Goal: Use online tool/utility: Utilize a website feature to perform a specific function

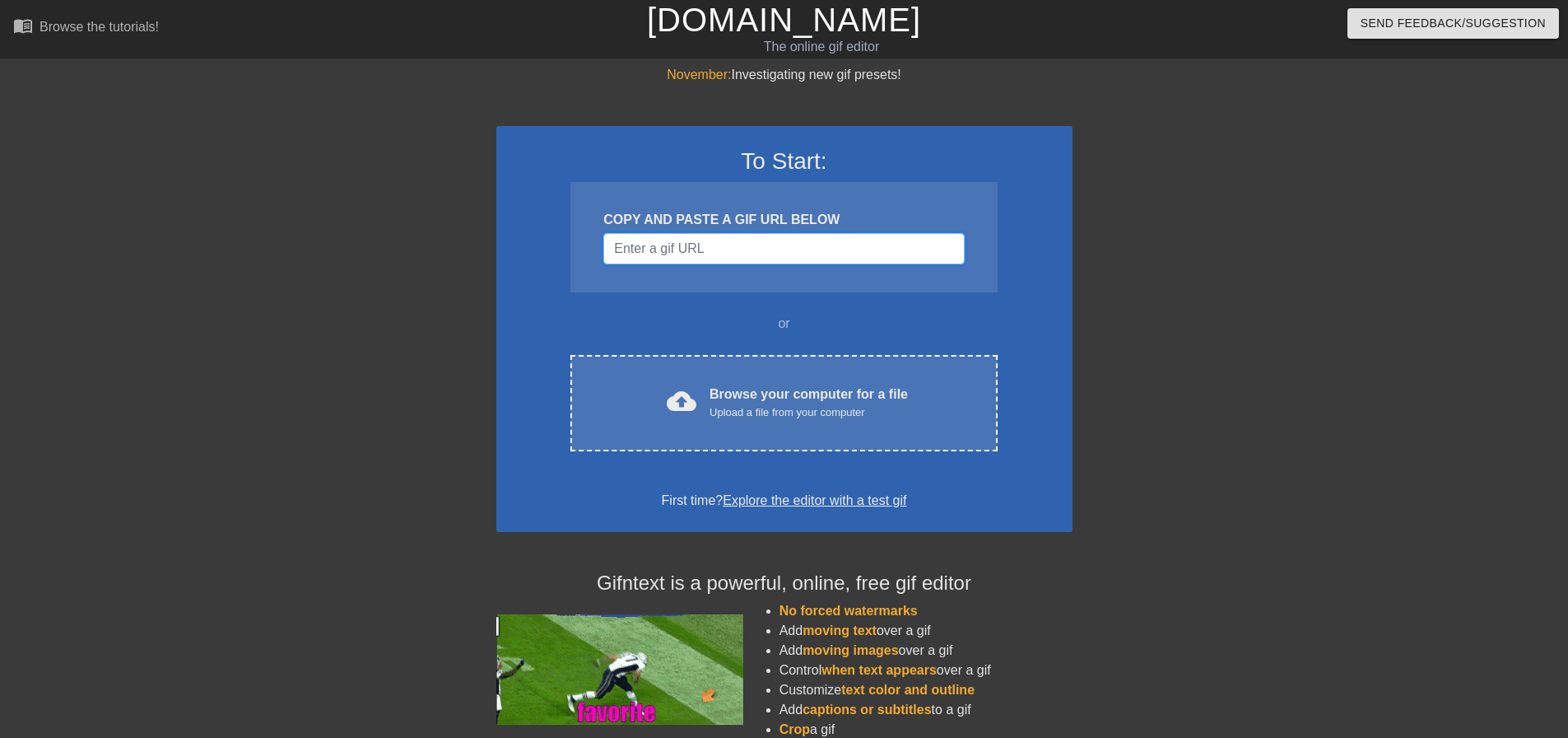
click at [688, 246] on input "Username" at bounding box center [784, 249] width 361 height 31
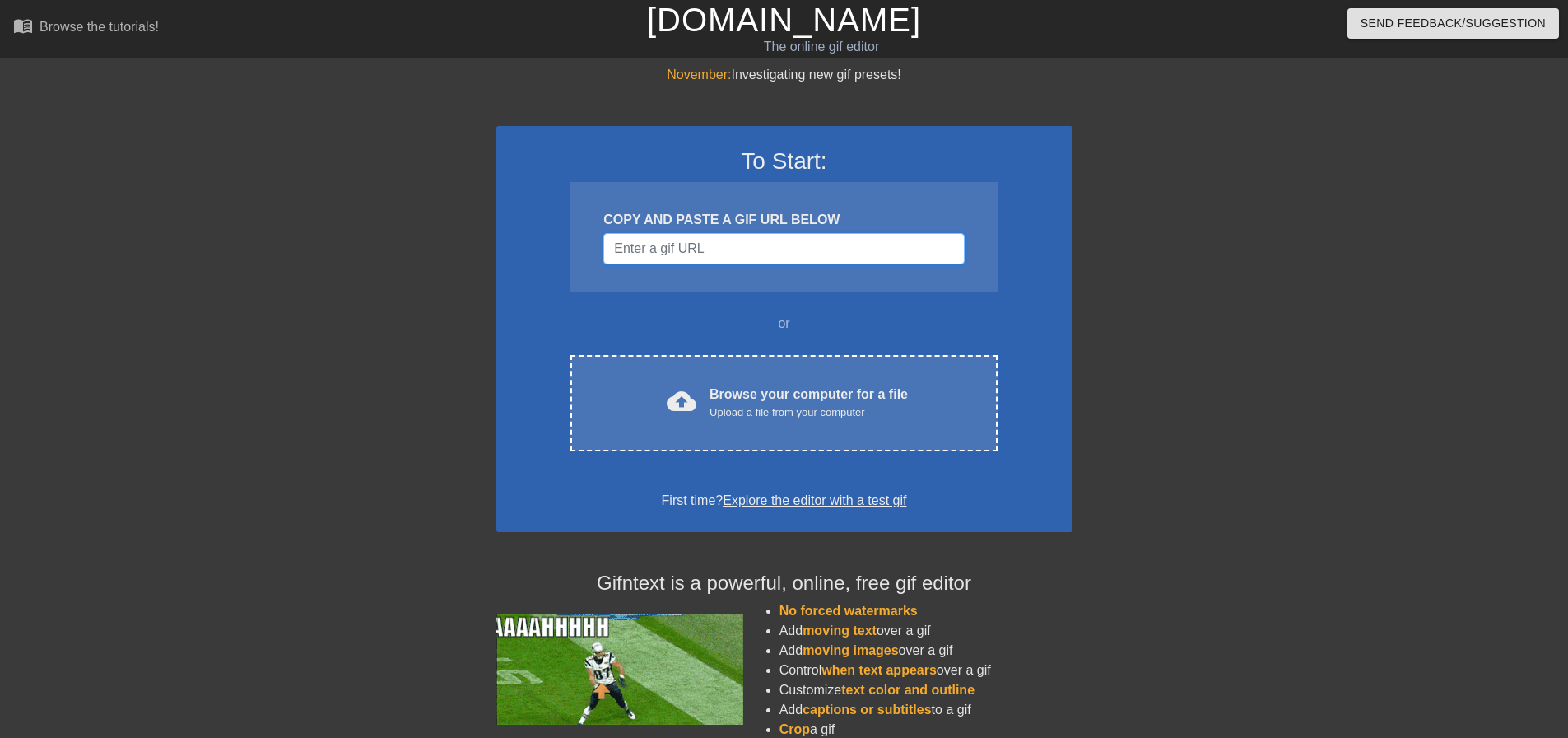
click at [775, 247] on input "Username" at bounding box center [784, 249] width 361 height 31
click at [775, 241] on input "Username" at bounding box center [784, 249] width 361 height 31
paste input "https://www.google.com/url?sa=i&url=https%3A%2F%2Ftenor.com%2Fsearch%2Fthe-unde…"
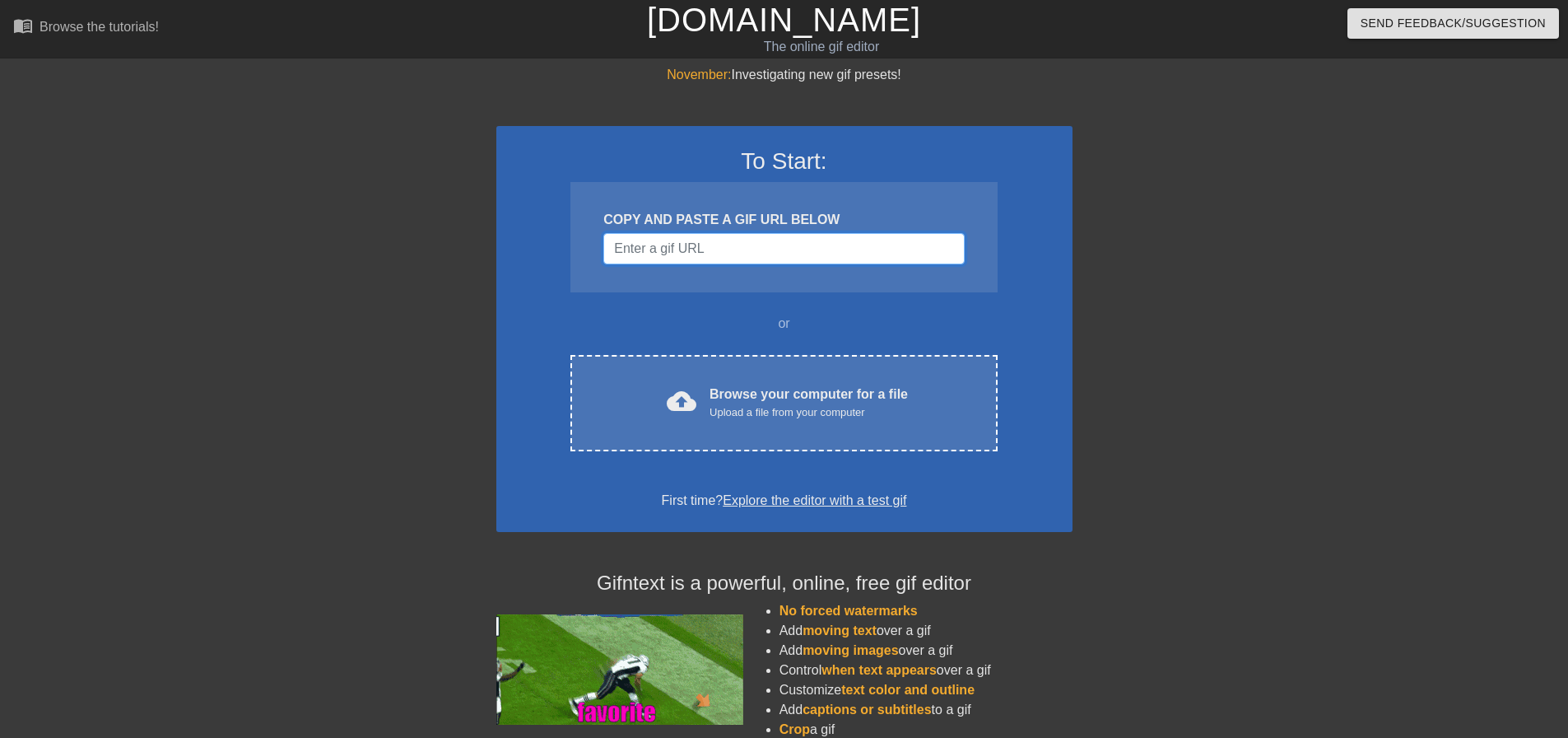
type input "https://www.google.com/url?sa=i&url=https%3A%2F%2Ftenor.com%2Fsearch%2Fthe-unde…"
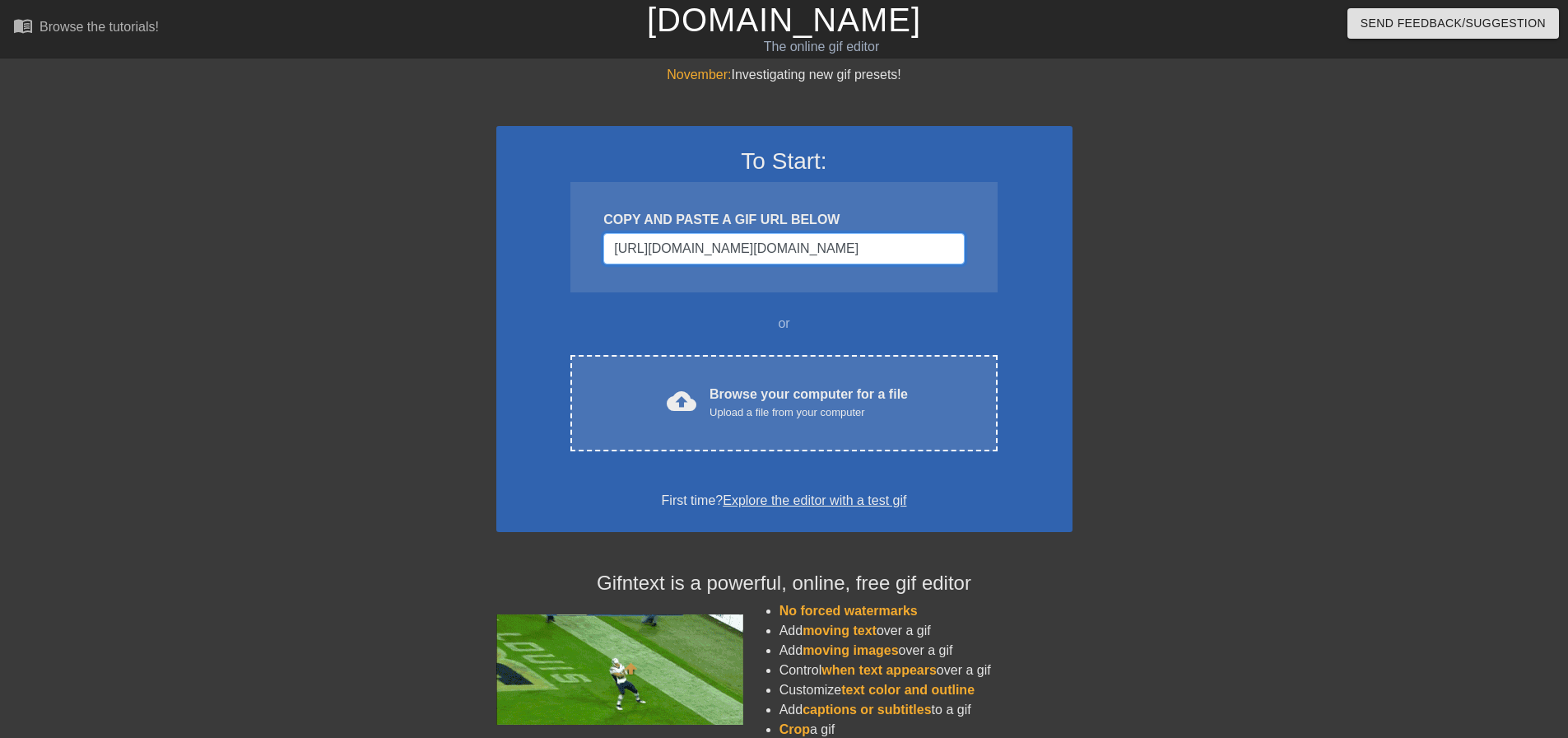
scroll to position [0, 1250]
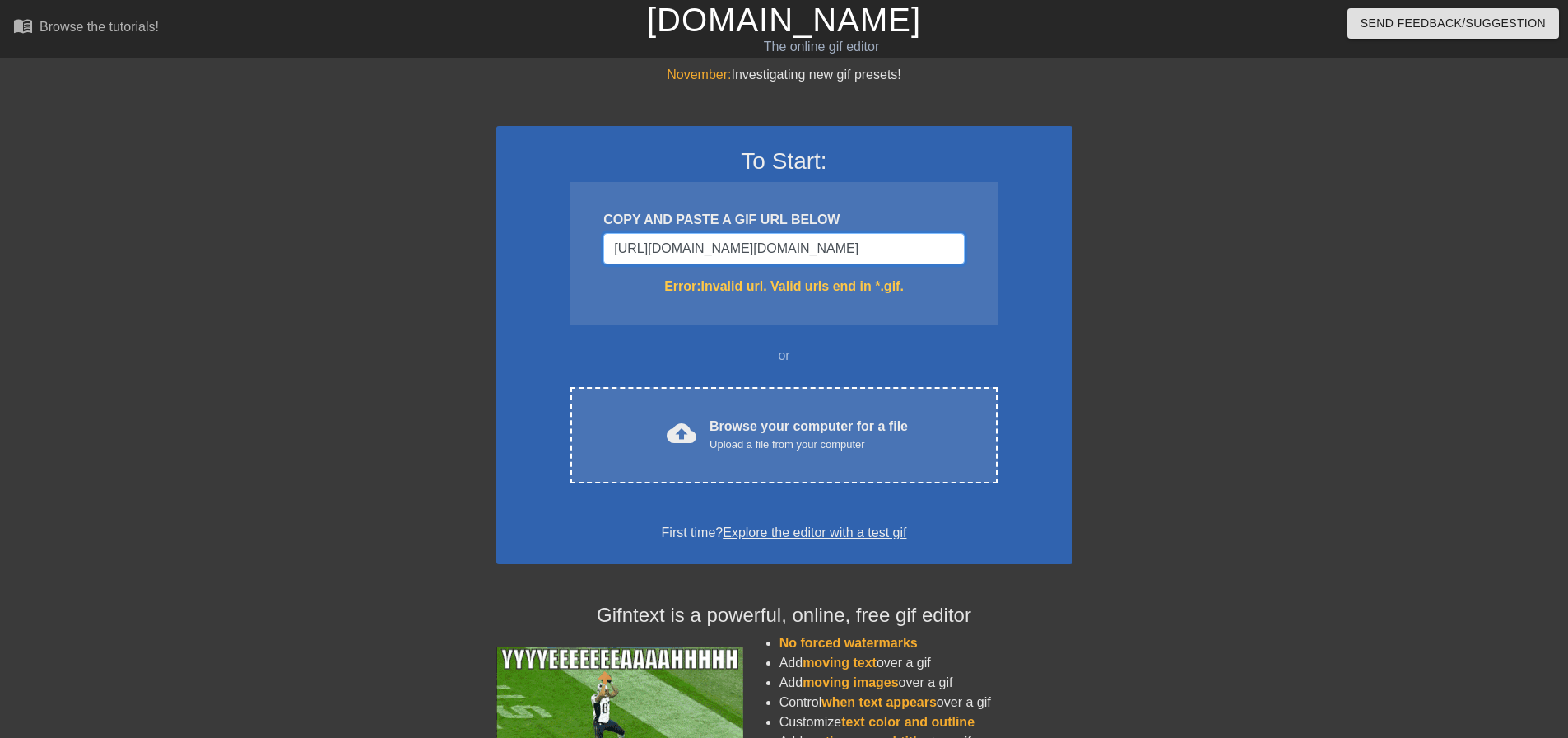
click at [775, 244] on input "https://www.google.com/url?sa=i&url=https%3A%2F%2Ftenor.com%2Fsearch%2Fthe-unde…" at bounding box center [784, 249] width 361 height 31
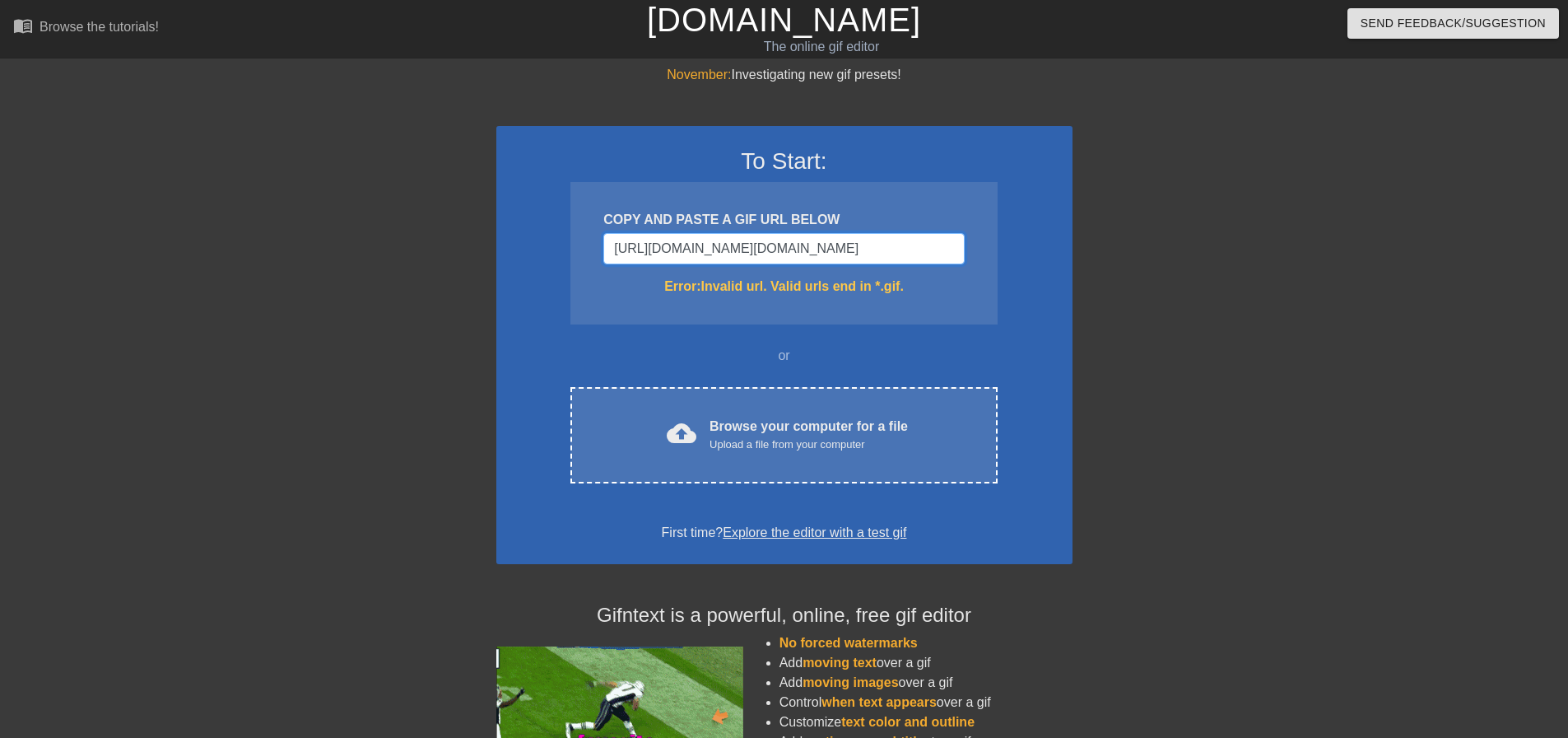
click at [775, 244] on input "https://www.google.com/url?sa=i&url=https%3A%2F%2Ftenor.com%2Fsearch%2Fthe-unde…" at bounding box center [784, 249] width 361 height 31
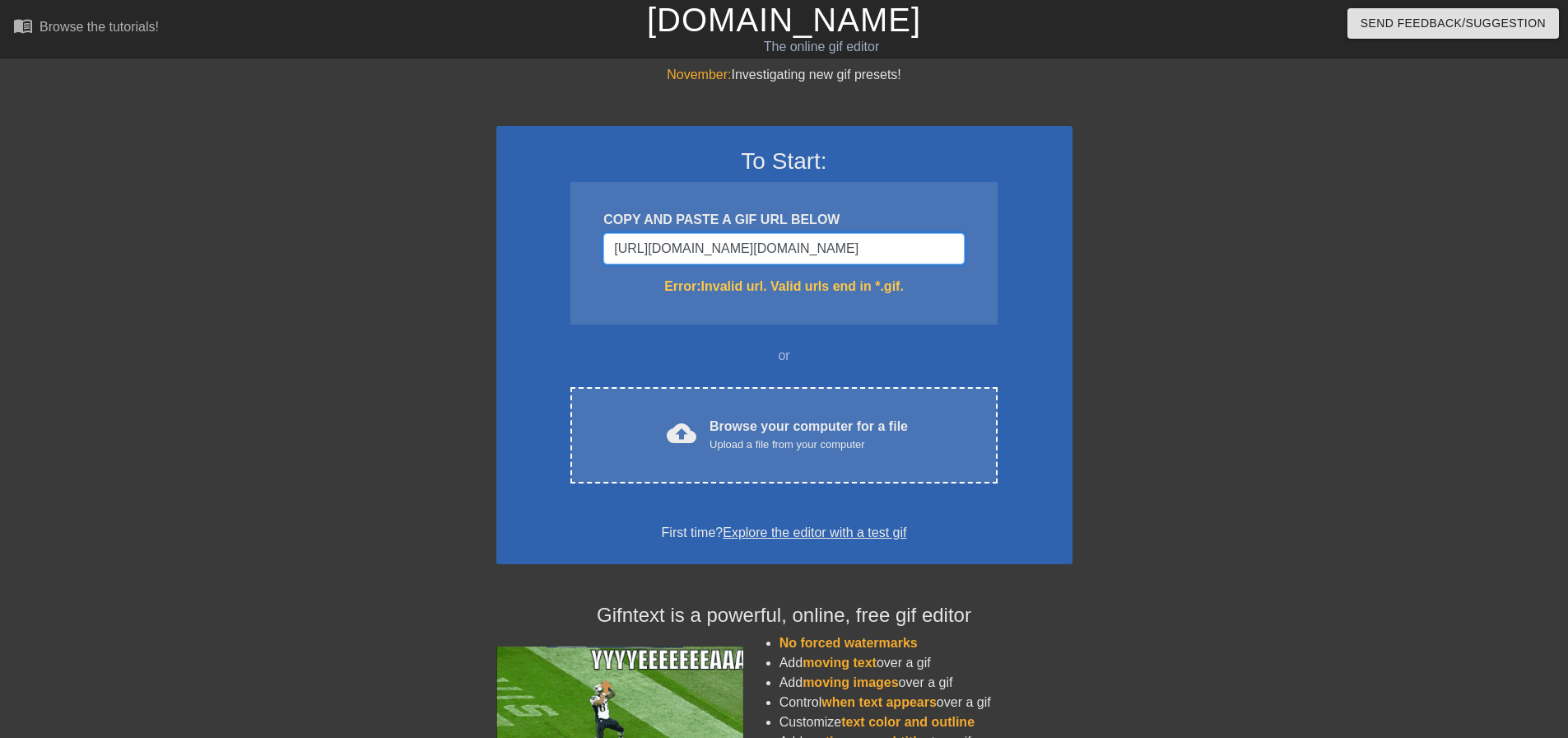
click at [775, 244] on input "https://www.google.com/url?sa=i&url=https%3A%2F%2Ftenor.com%2Fsearch%2Fthe-unde…" at bounding box center [784, 249] width 361 height 31
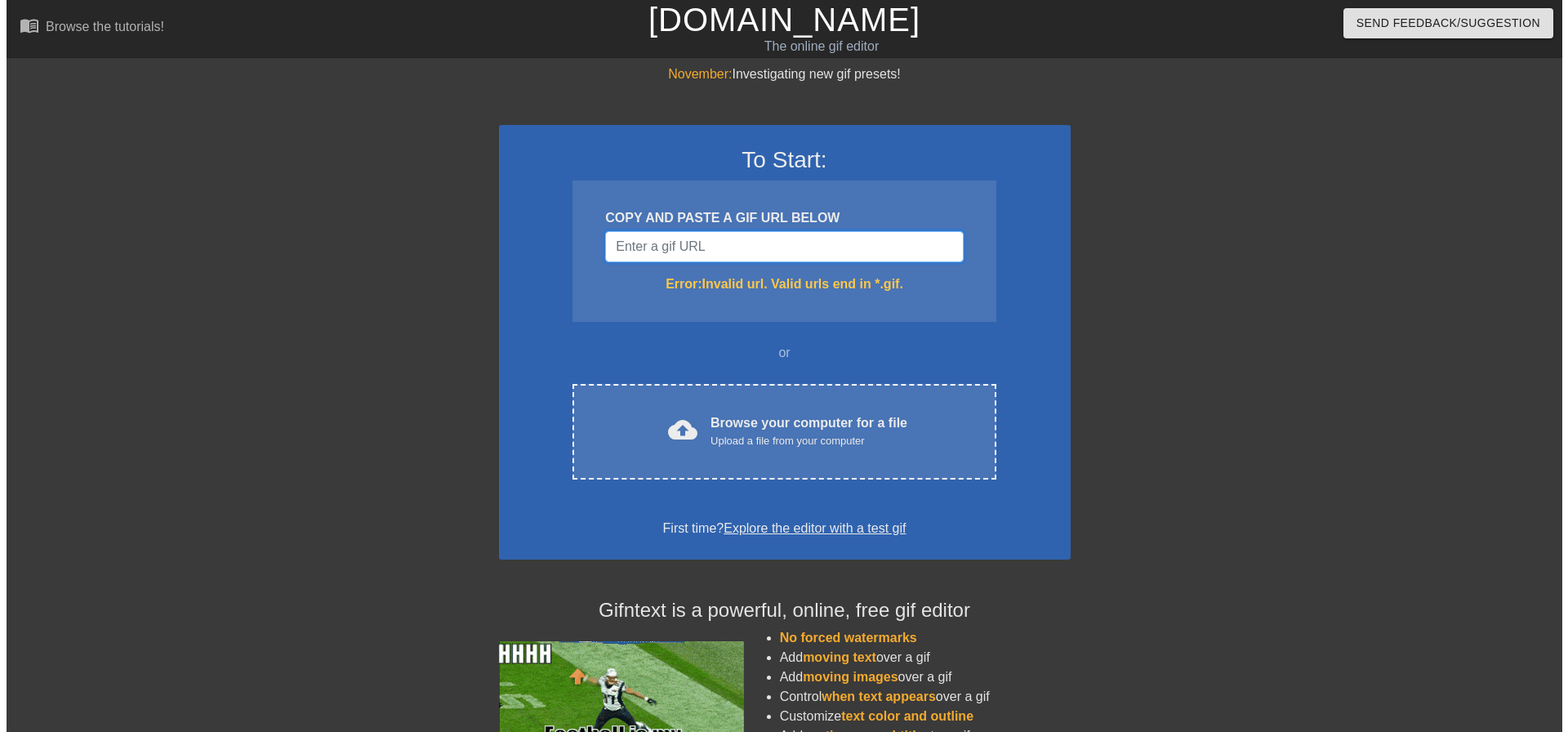
scroll to position [0, 0]
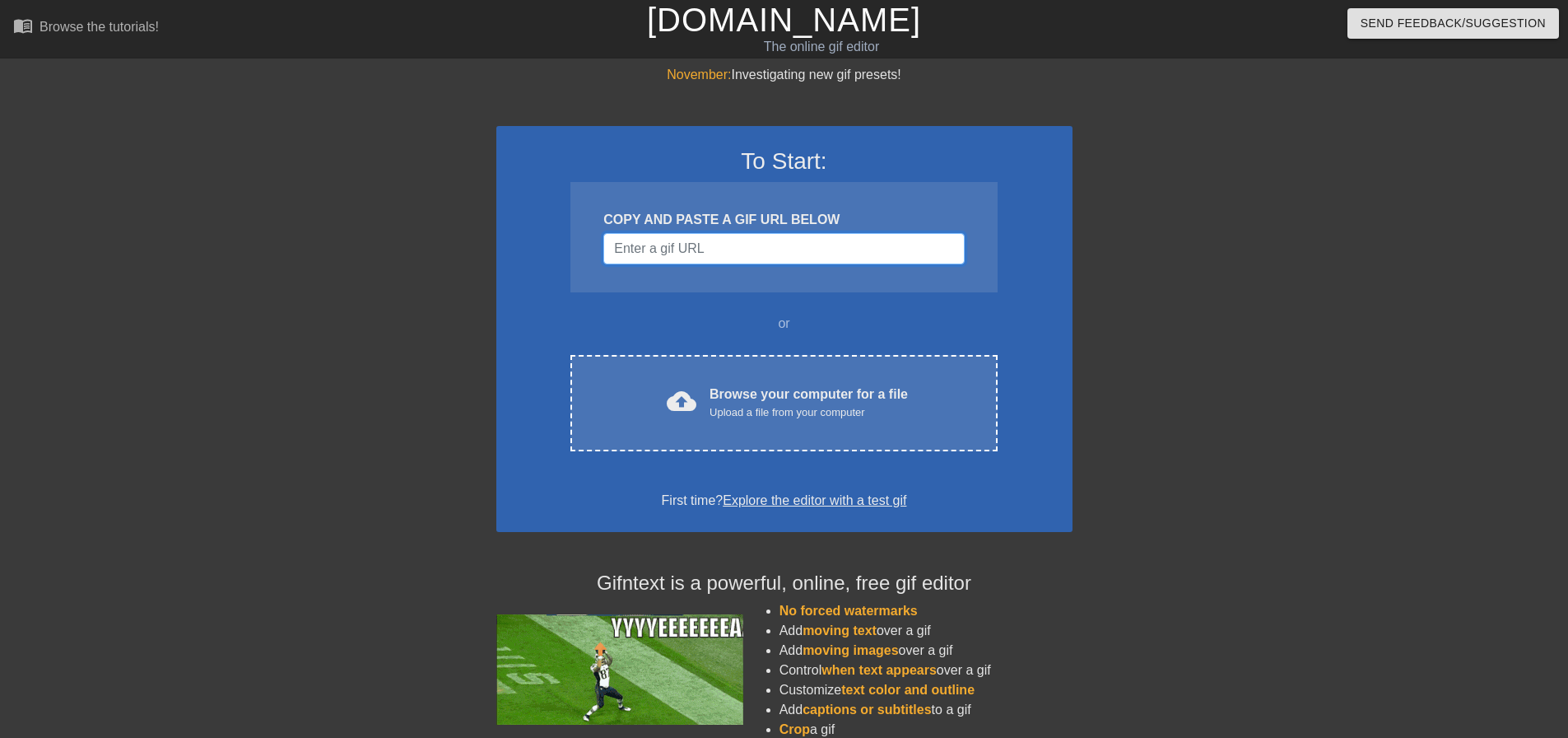
click at [723, 244] on input "Username" at bounding box center [784, 249] width 361 height 31
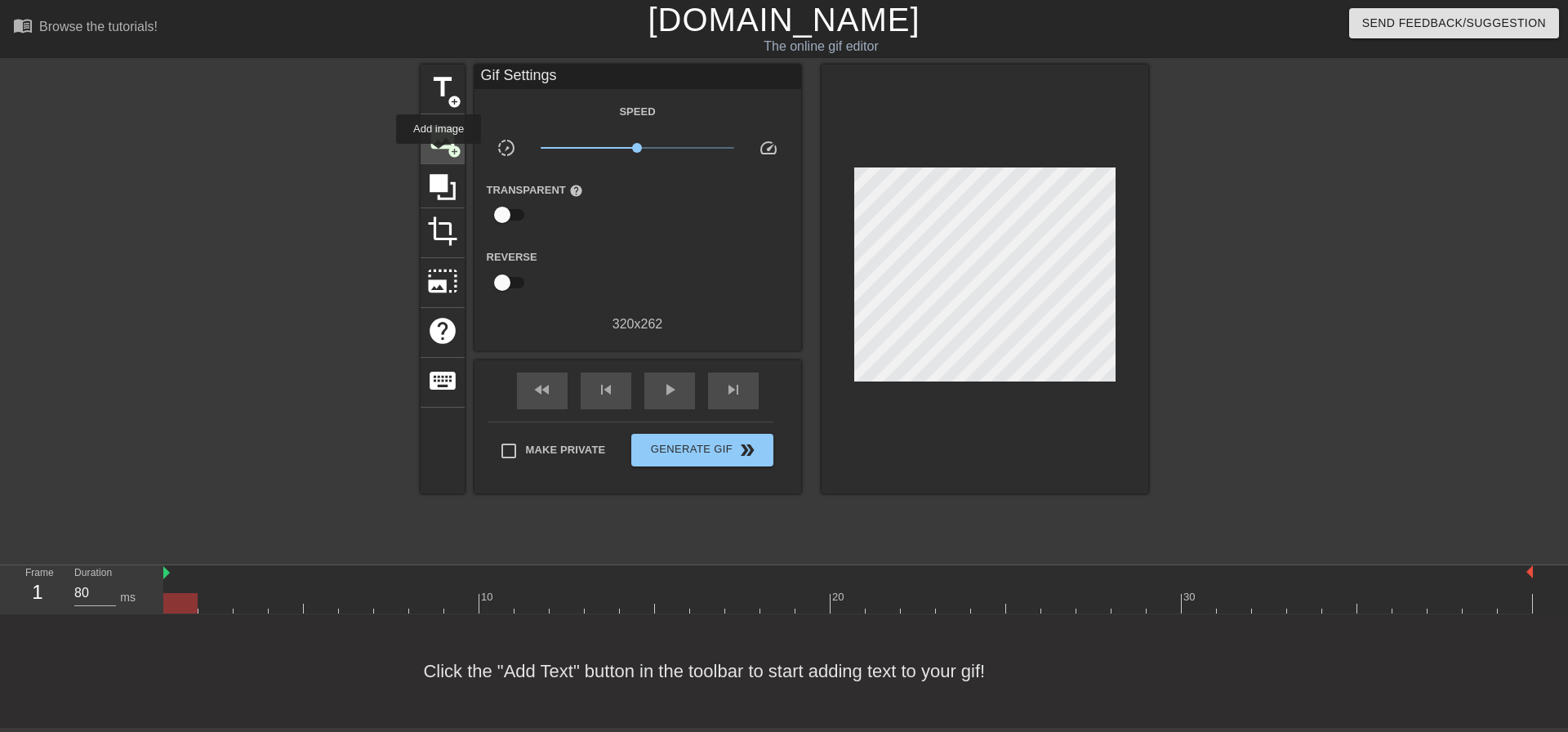
click at [439, 156] on div "image add_circle" at bounding box center [442, 139] width 44 height 50
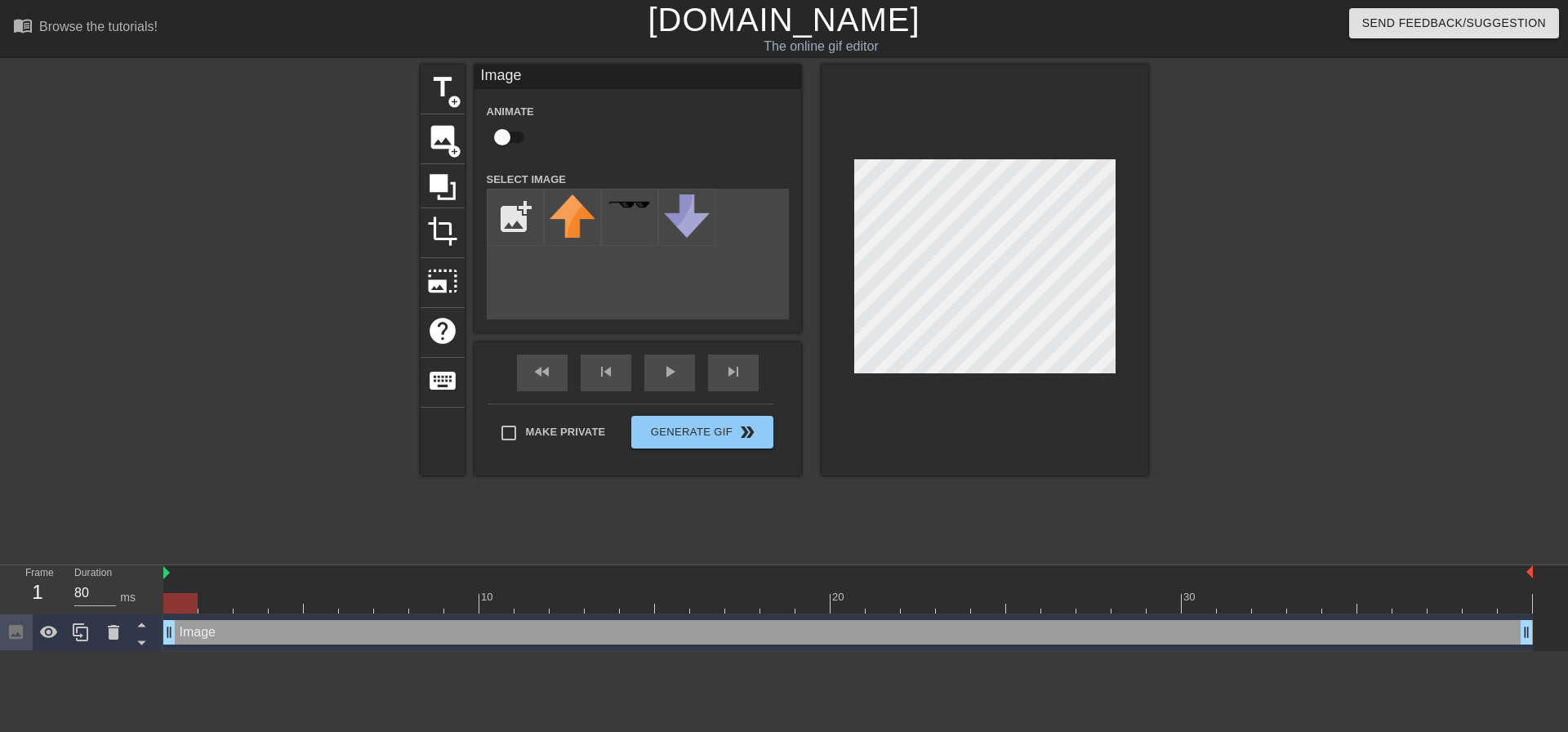
click at [500, 136] on input "checkbox" at bounding box center [501, 137] width 93 height 31
click at [512, 141] on input "checkbox" at bounding box center [517, 137] width 93 height 31
click at [506, 132] on input "checkbox" at bounding box center [501, 137] width 93 height 31
checkbox input "true"
click at [514, 213] on input "file" at bounding box center [515, 217] width 55 height 55
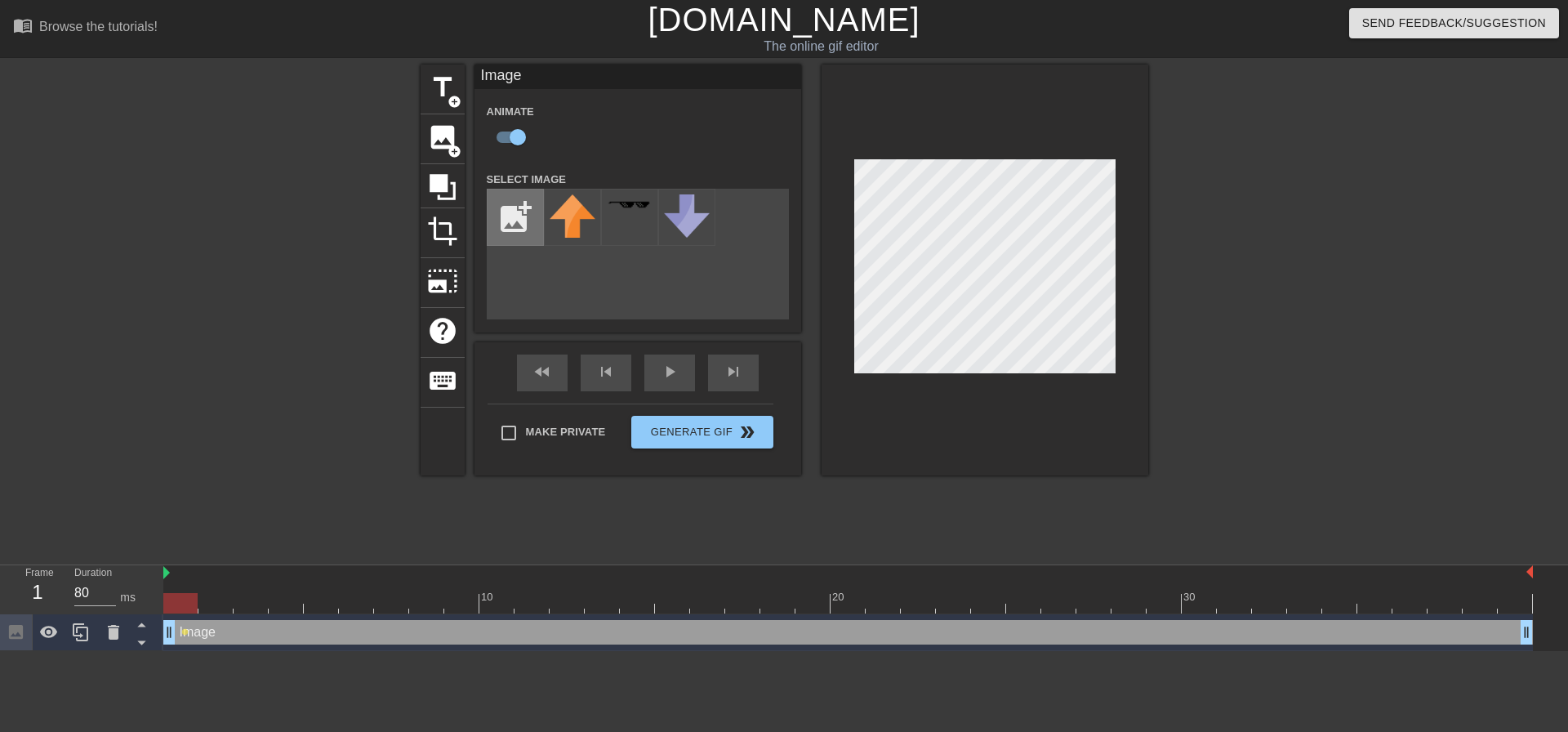
click at [502, 217] on input "file" at bounding box center [515, 217] width 55 height 55
type input "C:\fakepath\full-logo-vertical-dark.bf4bd155.png"
click at [578, 224] on img at bounding box center [573, 218] width 46 height 50
click at [517, 138] on input "checkbox" at bounding box center [517, 137] width 93 height 31
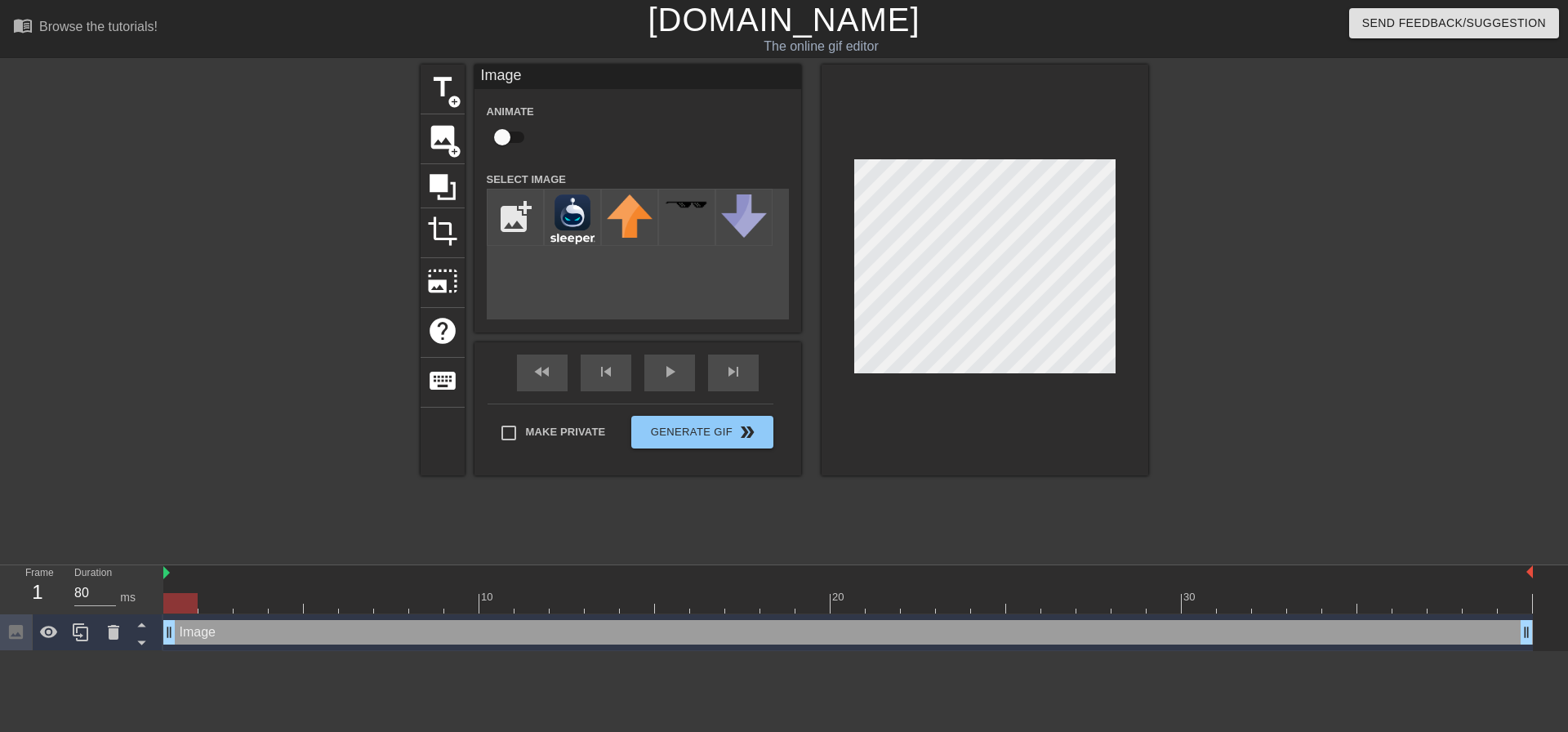
click at [513, 138] on input "checkbox" at bounding box center [501, 137] width 93 height 31
checkbox input "true"
click at [676, 381] on div "play_arrow" at bounding box center [670, 372] width 51 height 37
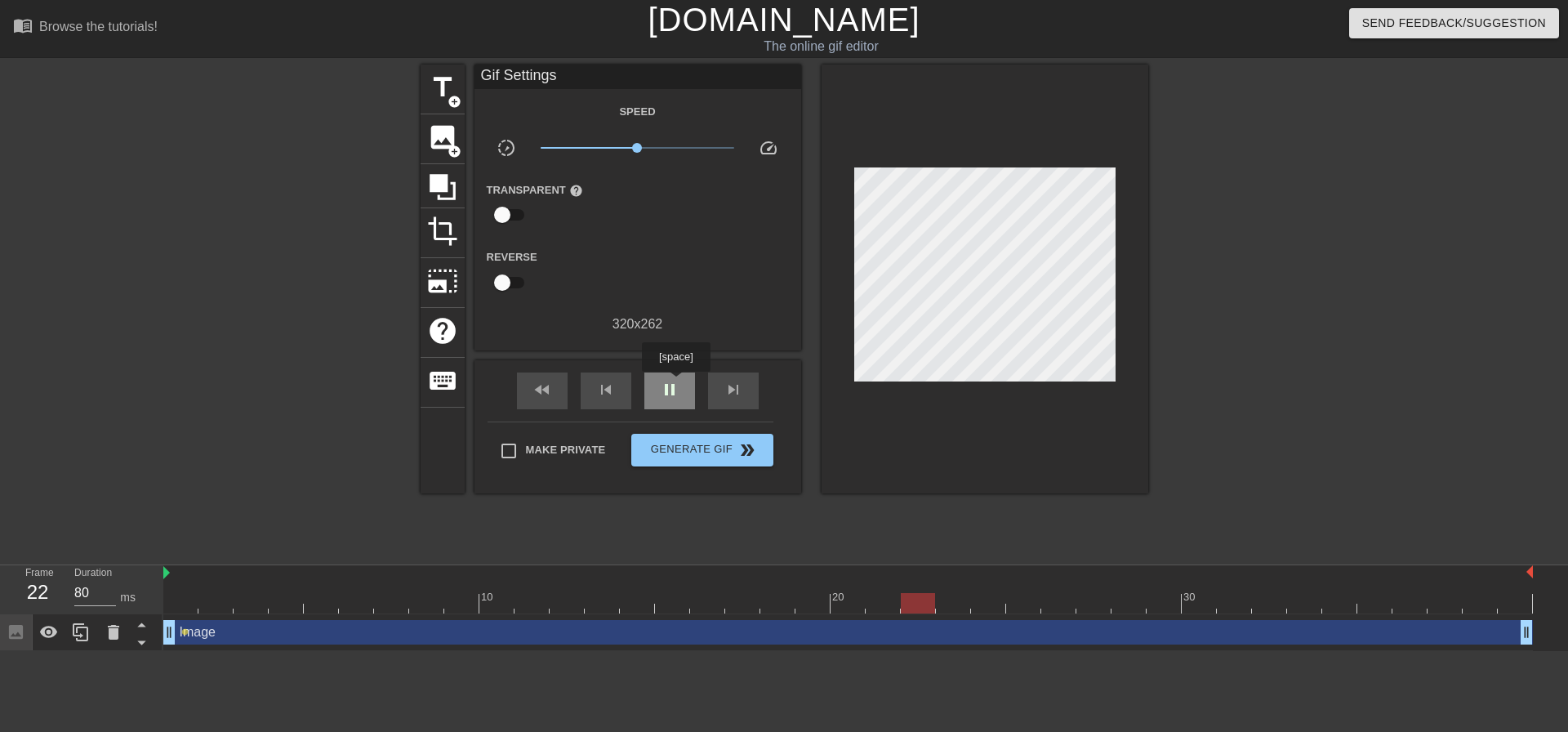
click at [676, 383] on span "pause" at bounding box center [669, 389] width 20 height 20
click at [655, 434] on button "Generate Gif double_arrow" at bounding box center [702, 450] width 142 height 33
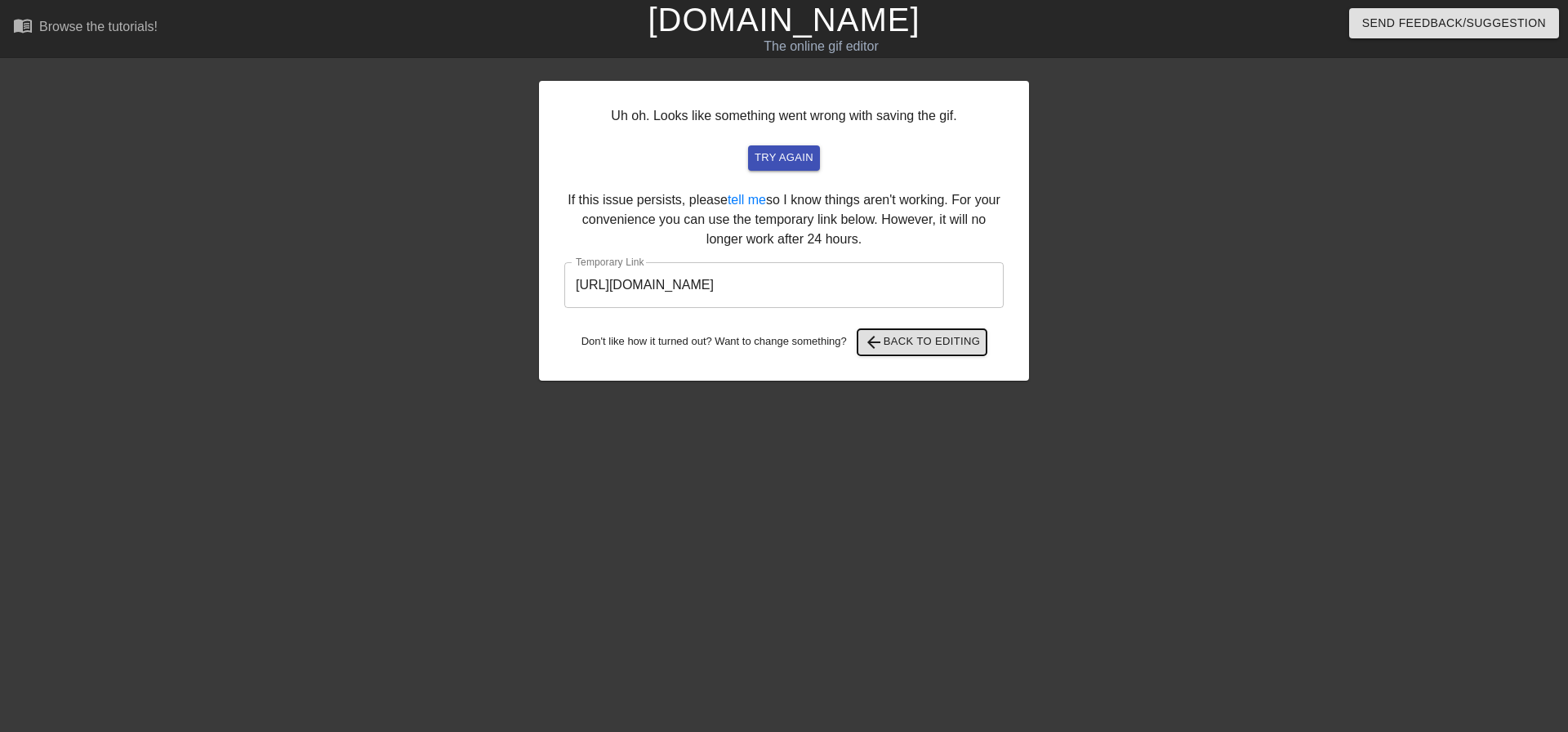
click at [769, 338] on span "arrow_back" at bounding box center [874, 342] width 20 height 20
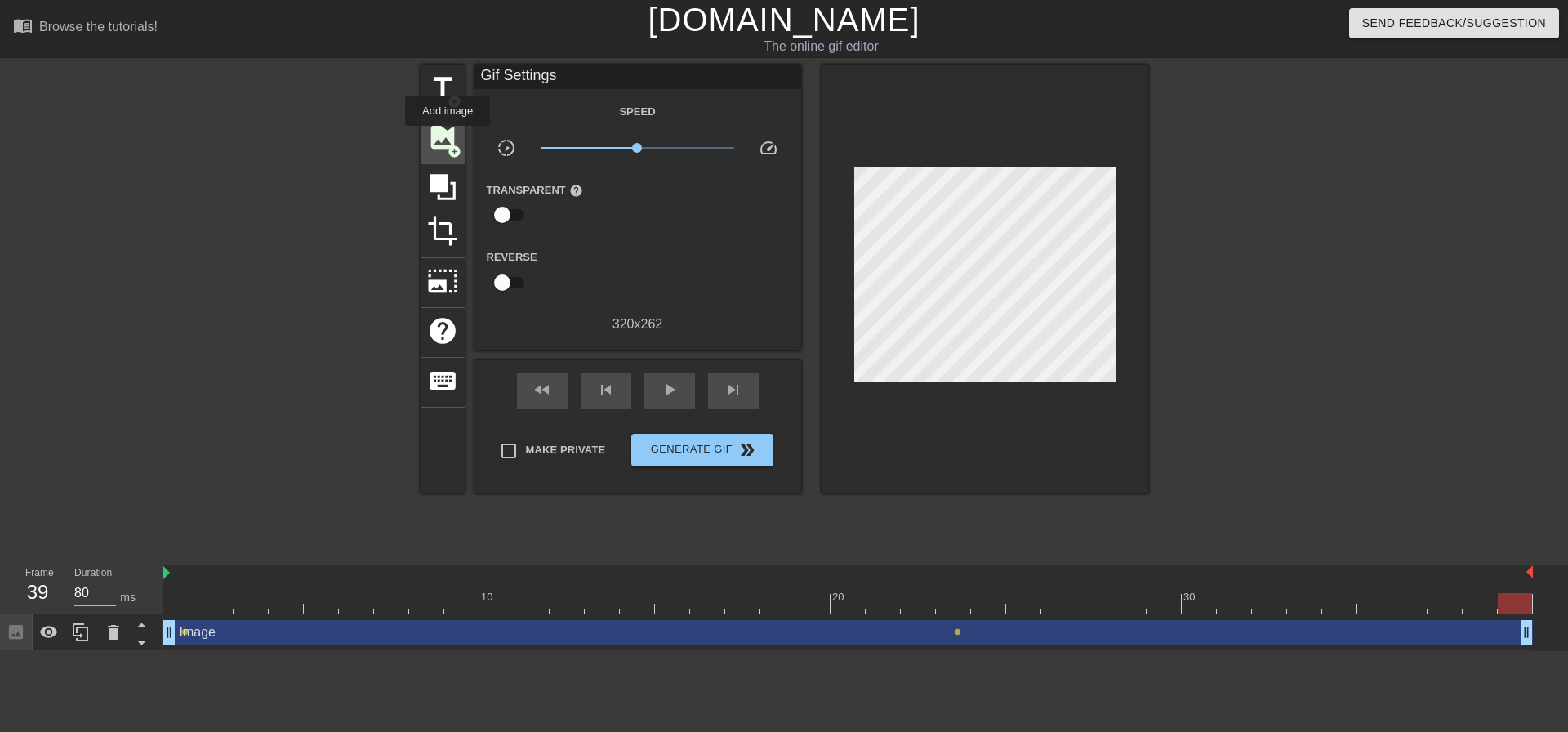
click at [448, 137] on span "image" at bounding box center [442, 137] width 31 height 31
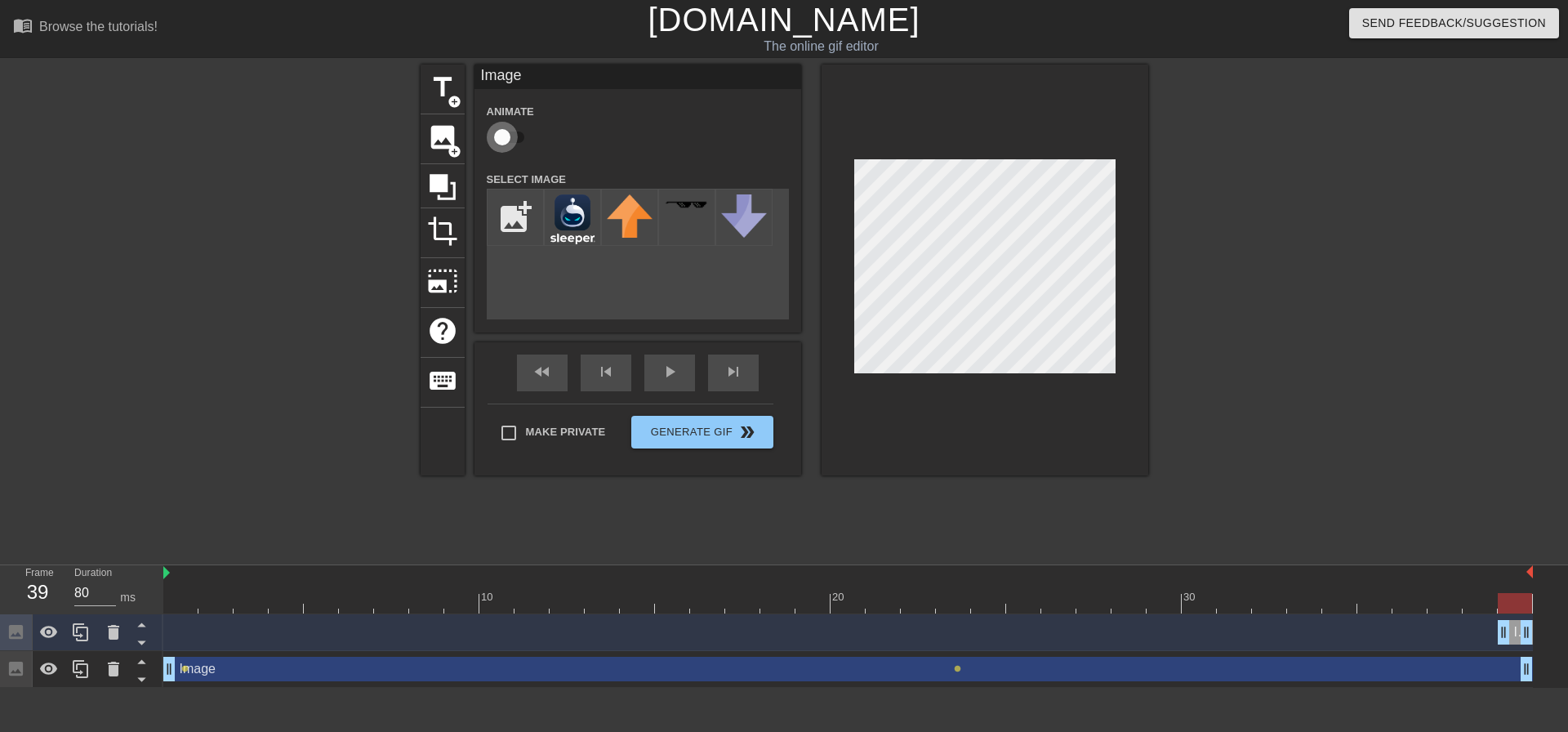
click at [510, 138] on input "checkbox" at bounding box center [501, 137] width 93 height 31
checkbox input "true"
click at [769, 53] on div "menu_book Browse the tutorials! Gifntext.com The online gif editor Send Feedbac…" at bounding box center [784, 344] width 1568 height 688
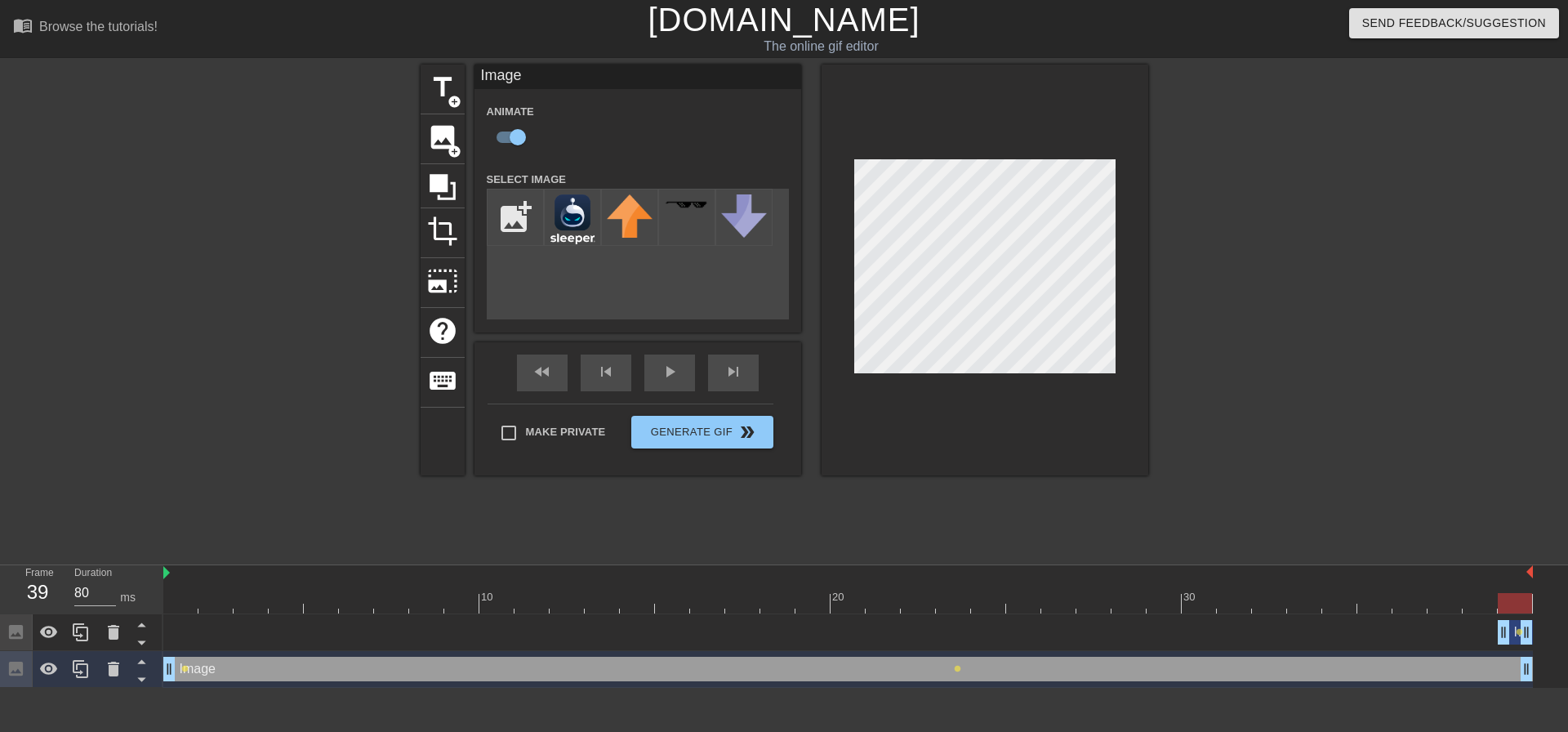
drag, startPoint x: 517, startPoint y: 135, endPoint x: 652, endPoint y: 147, distance: 135.5
click at [598, 138] on div "Animate" at bounding box center [637, 127] width 327 height 52
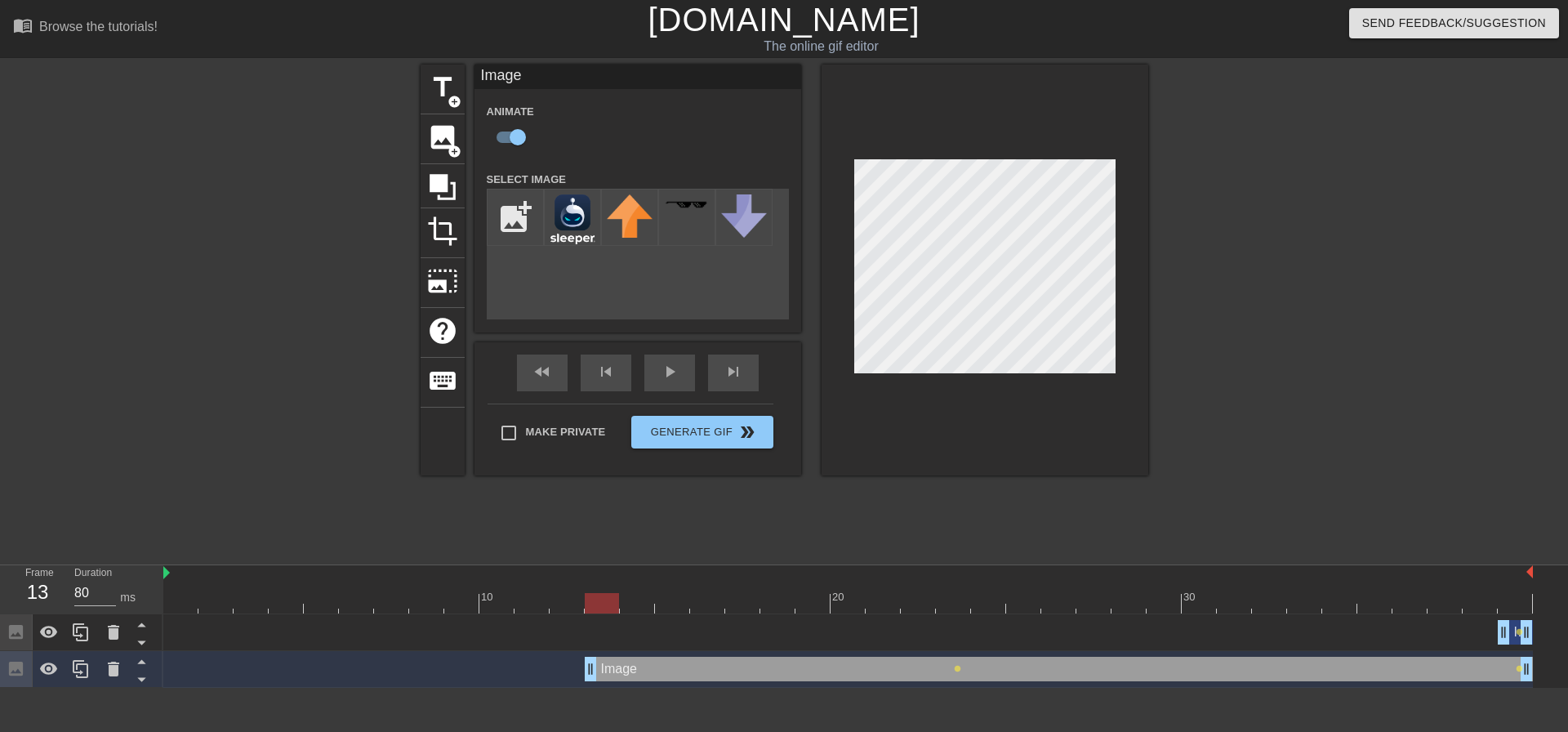
drag, startPoint x: 182, startPoint y: 671, endPoint x: 600, endPoint y: 665, distance: 418.0
click at [769, 637] on div "Image drag_handle drag_handle" at bounding box center [1515, 633] width 35 height 24
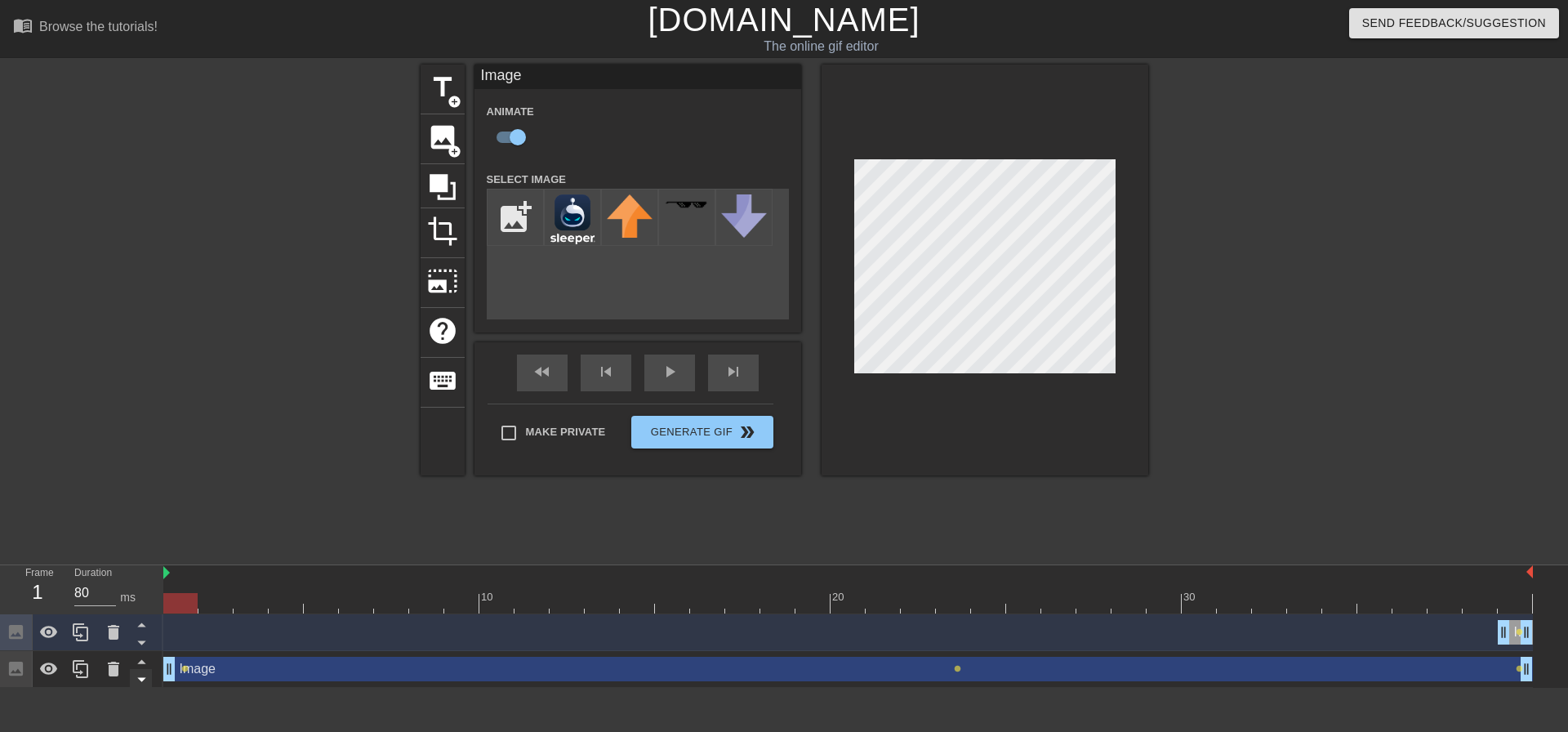
drag, startPoint x: 588, startPoint y: 680, endPoint x: 138, endPoint y: 686, distance: 450.0
click at [138, 686] on div "Frame 1 Duration 80 ms 10 20 30 Image drag_handle drag_handle lens Image drag_h…" at bounding box center [784, 626] width 1568 height 123
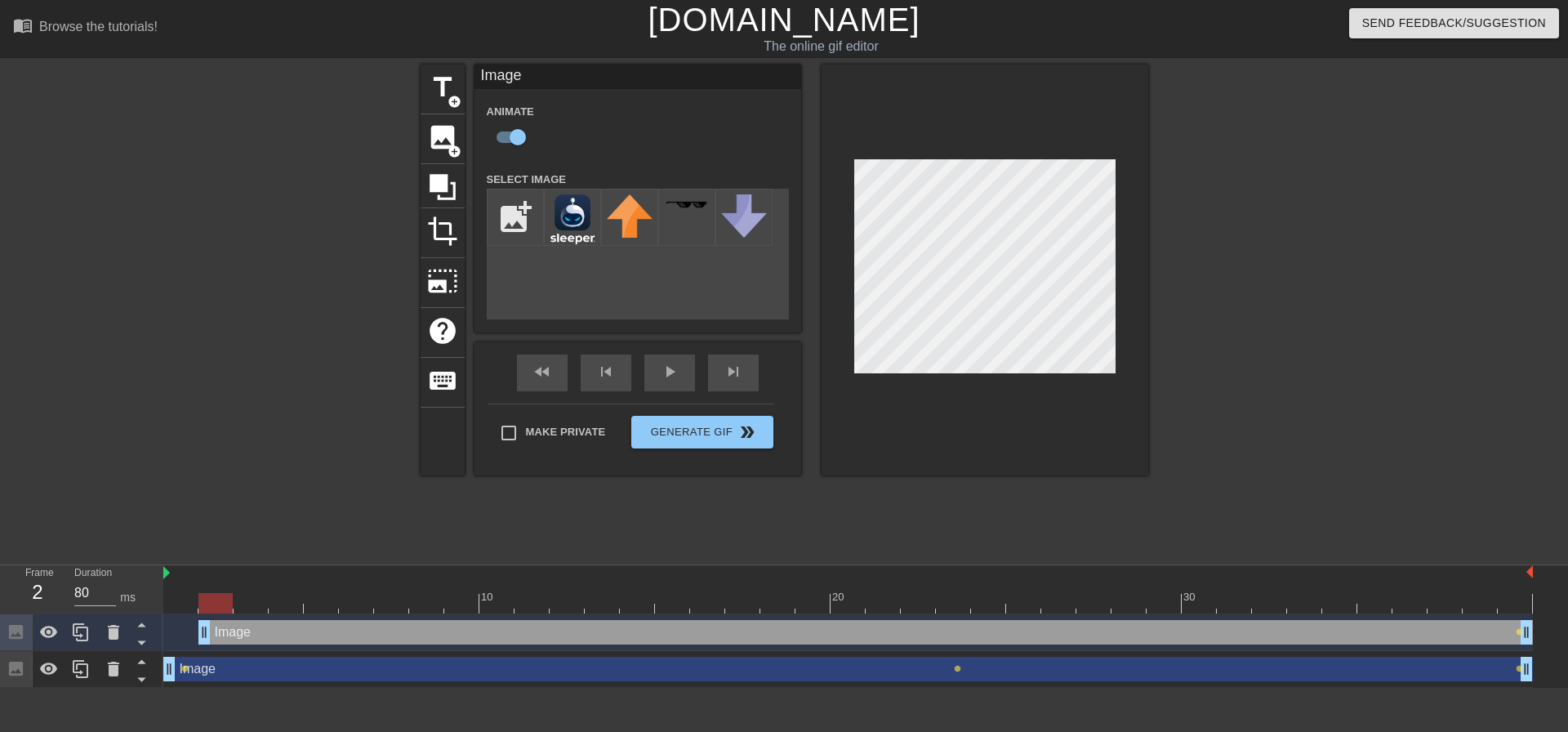
drag, startPoint x: 1502, startPoint y: 630, endPoint x: 179, endPoint y: 630, distance: 1323.0
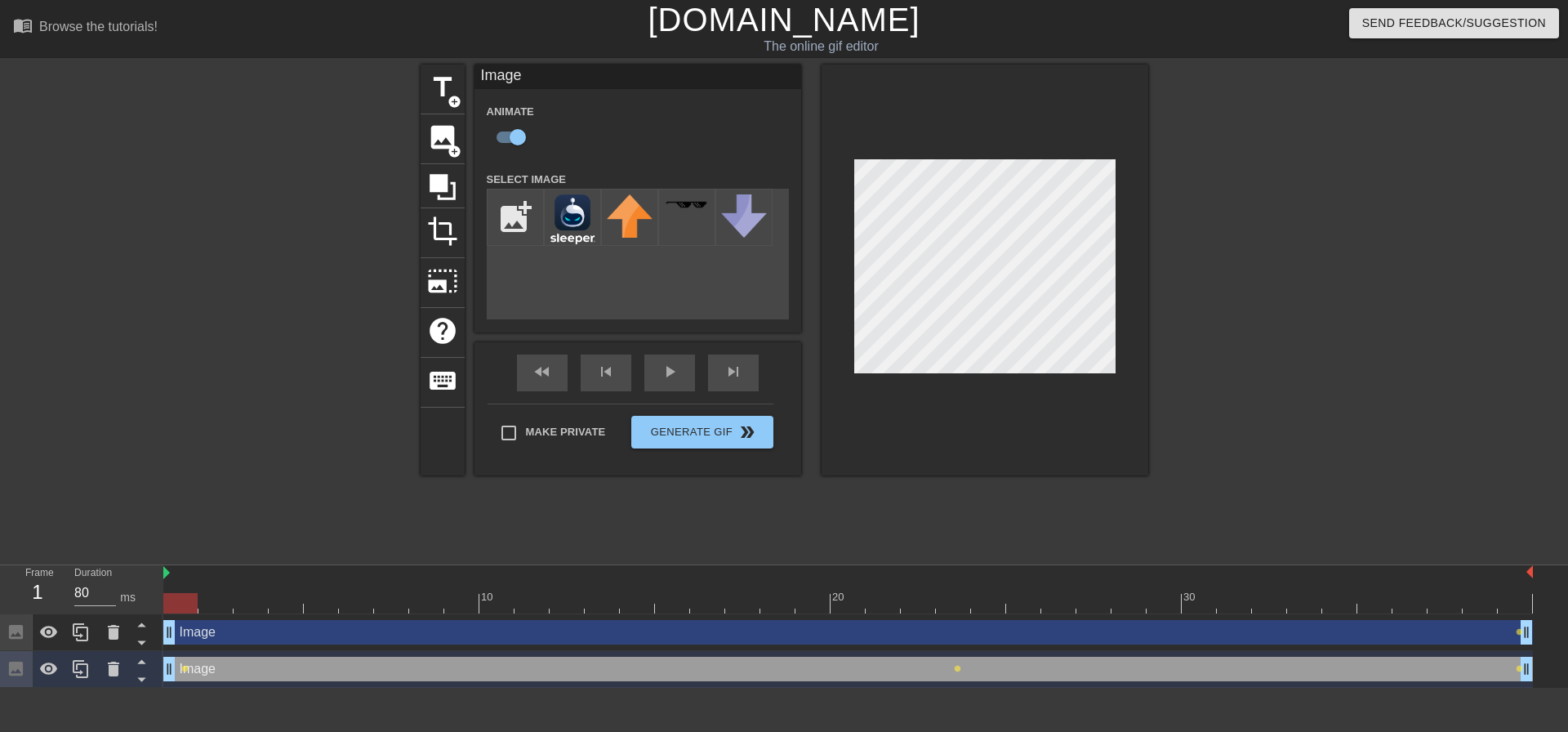
drag, startPoint x: 187, startPoint y: 665, endPoint x: 529, endPoint y: 651, distance: 342.3
click at [529, 651] on div "Frame 1 Duration 80 ms 10 20 30 Image drag_handle drag_handle lens Image drag_h…" at bounding box center [784, 626] width 1568 height 123
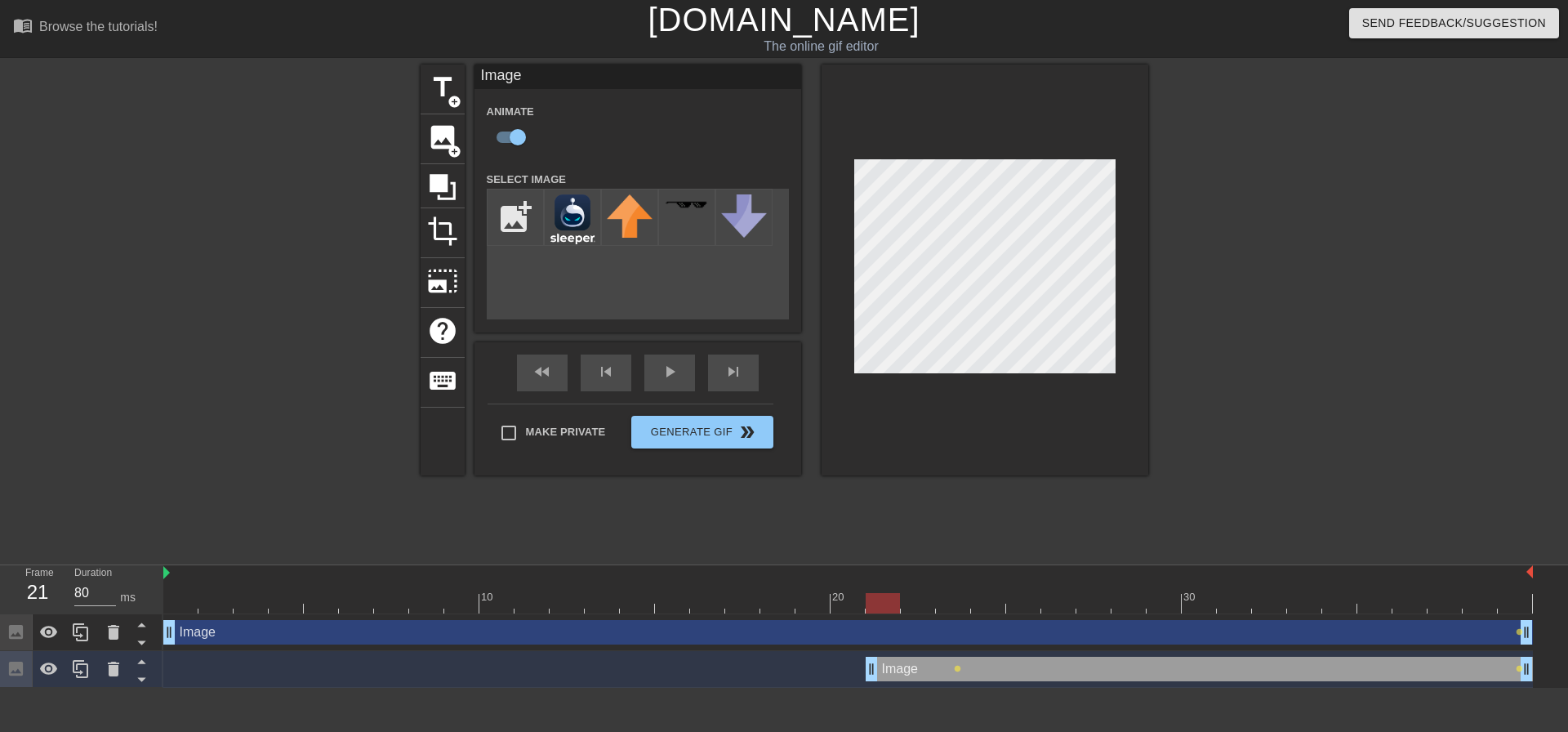
drag, startPoint x: 169, startPoint y: 671, endPoint x: 874, endPoint y: 648, distance: 705.4
click at [769, 648] on div "Image drag_handle drag_handle lens Image drag_handle drag_handle lens lens" at bounding box center [865, 650] width 1405 height 73
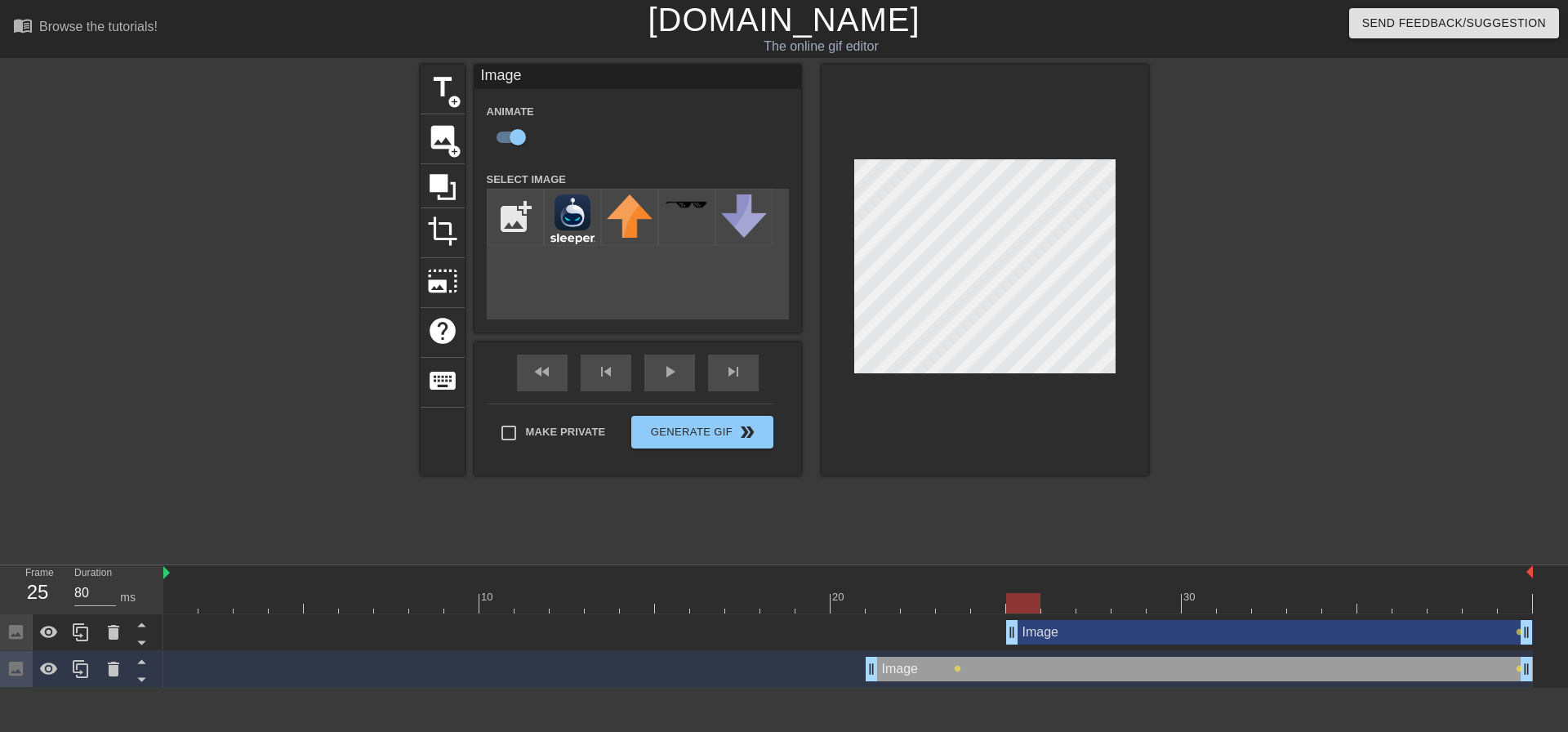
drag, startPoint x: 170, startPoint y: 634, endPoint x: 1008, endPoint y: 638, distance: 838.0
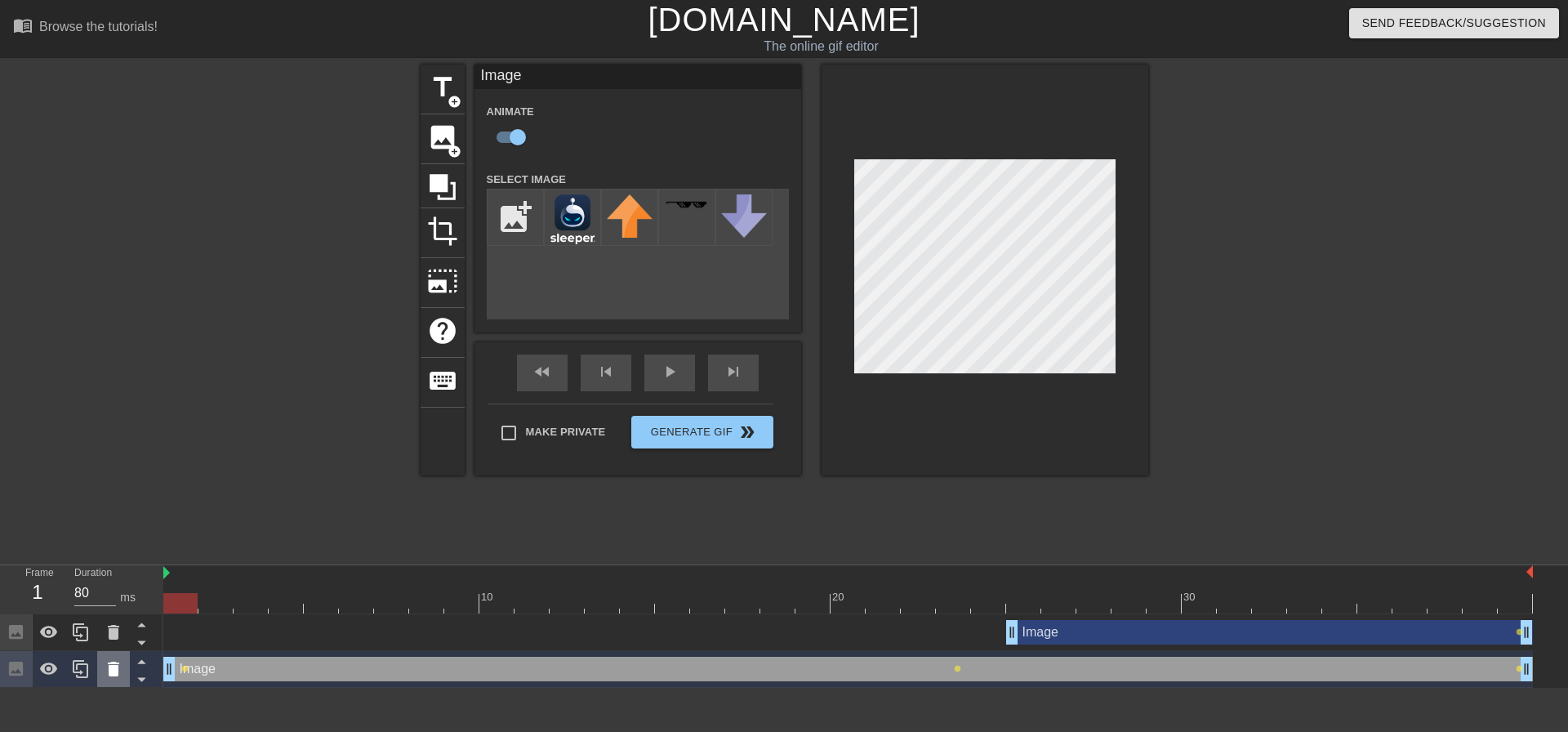
drag, startPoint x: 877, startPoint y: 675, endPoint x: 127, endPoint y: 655, distance: 750.3
click at [127, 655] on div "Frame 1 Duration 80 ms 10 20 30 Image drag_handle drag_handle lens Image drag_h…" at bounding box center [784, 626] width 1568 height 123
click at [51, 638] on icon at bounding box center [49, 632] width 18 height 12
click at [51, 638] on icon at bounding box center [49, 633] width 18 height 16
click at [46, 667] on icon at bounding box center [49, 668] width 20 height 20
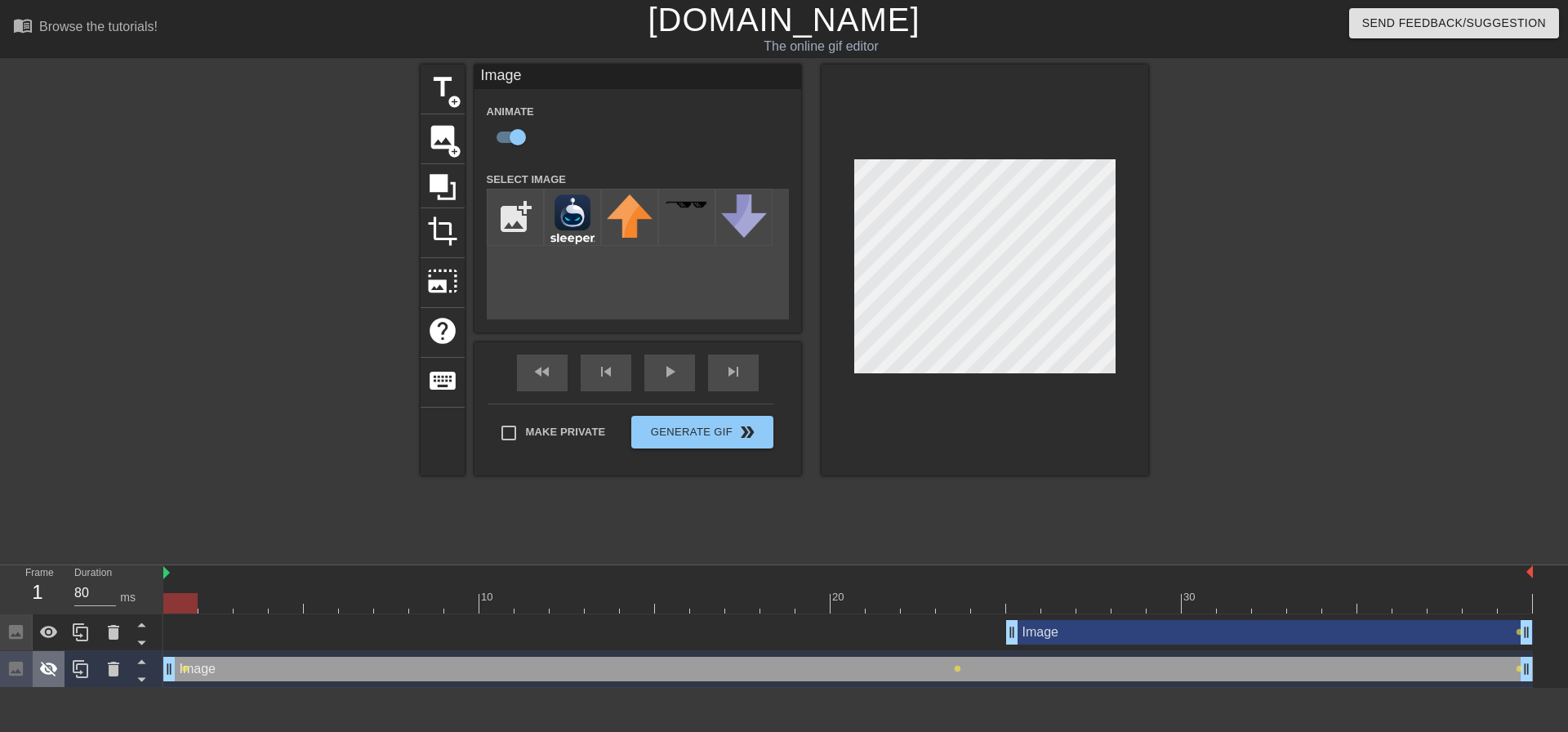
click at [44, 667] on icon at bounding box center [49, 669] width 18 height 16
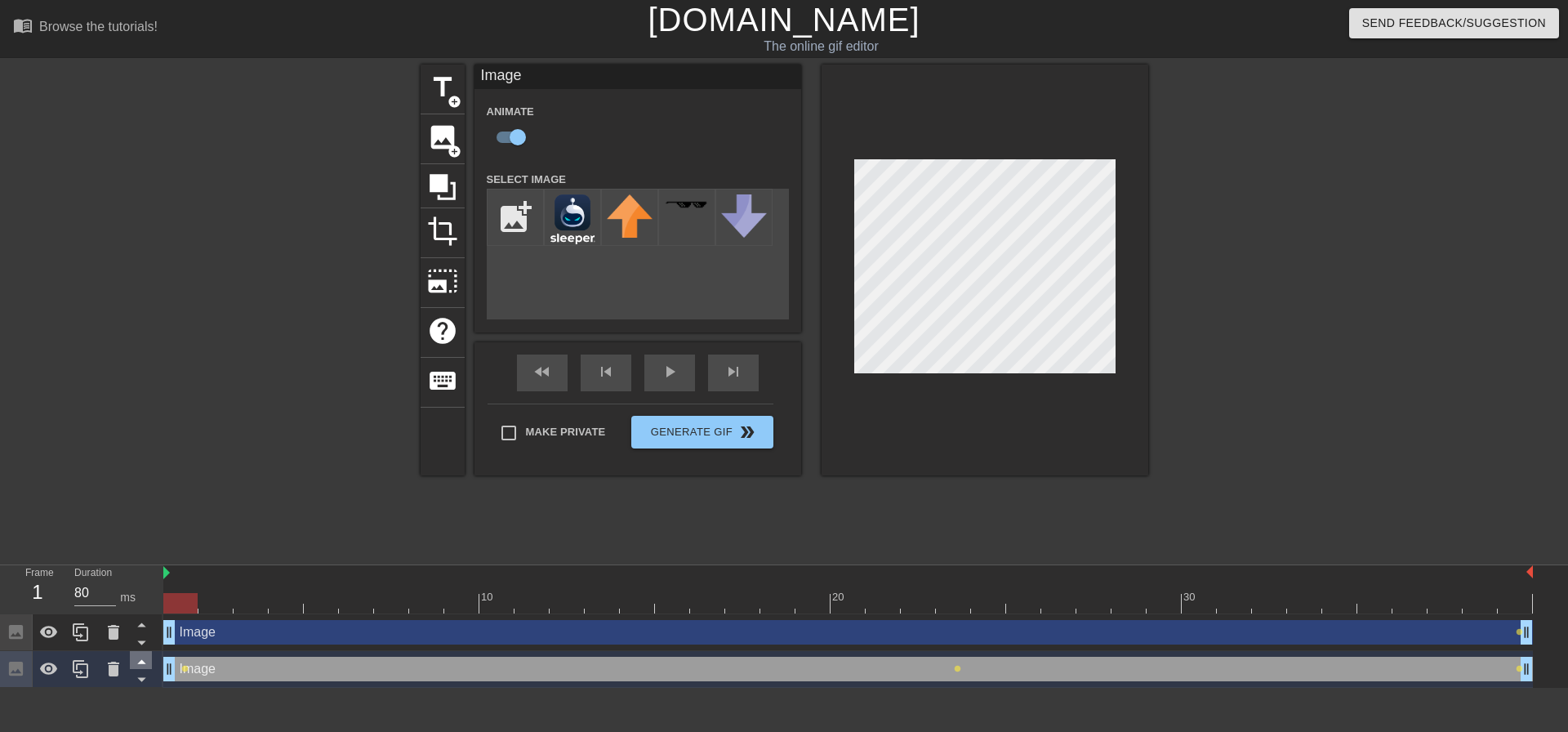
drag, startPoint x: 1008, startPoint y: 633, endPoint x: 136, endPoint y: 661, distance: 872.4
click at [136, 661] on div "Frame 1 Duration 80 ms 10 20 30 Image drag_handle drag_handle lens Image drag_h…" at bounding box center [784, 626] width 1568 height 123
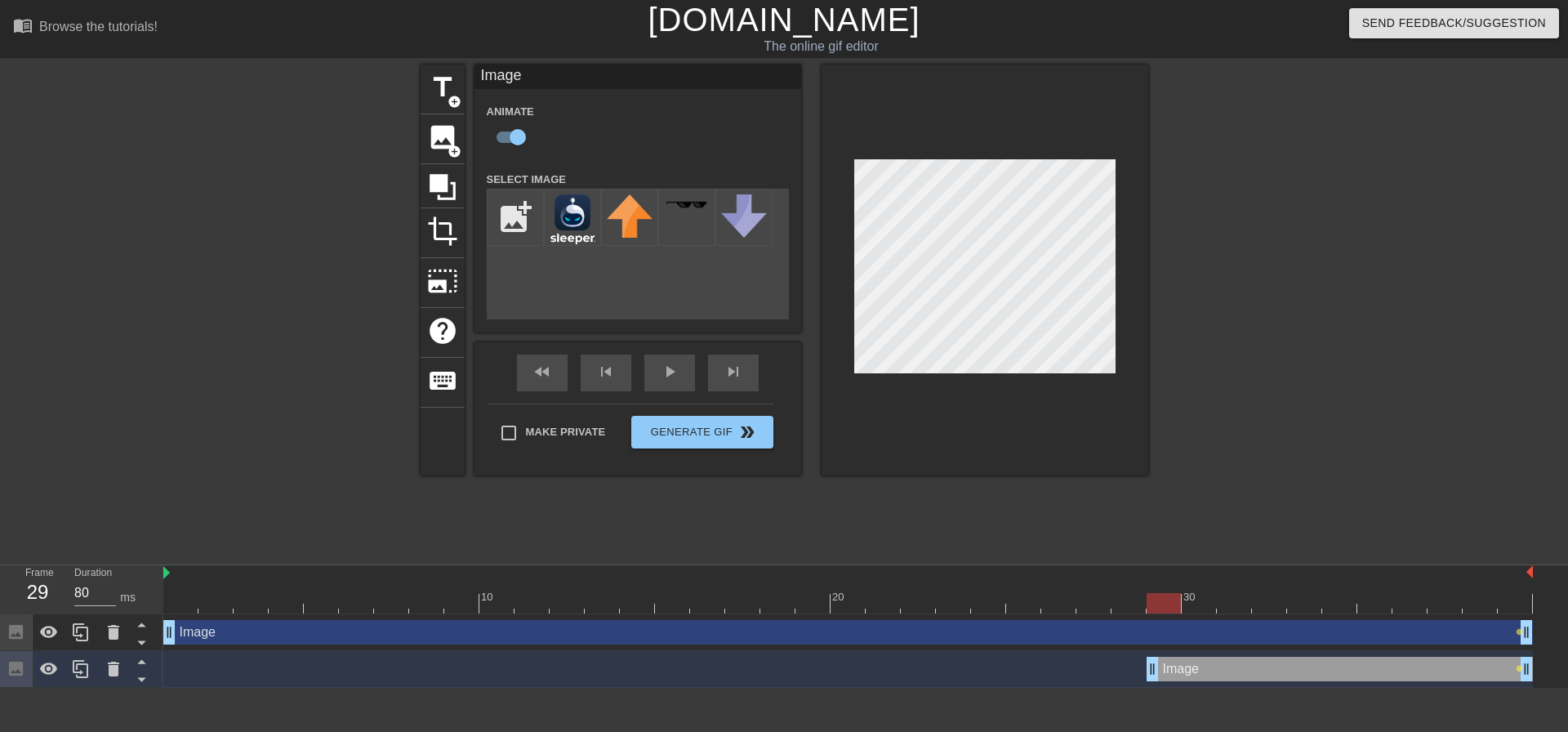
drag, startPoint x: 167, startPoint y: 672, endPoint x: 1156, endPoint y: 696, distance: 989.3
click at [769, 688] on html "menu_book Browse the tutorials! Gifntext.com The online gif editor Send Feedbac…" at bounding box center [784, 344] width 1568 height 688
click at [185, 628] on div "Image drag_handle drag_handle" at bounding box center [848, 633] width 1370 height 24
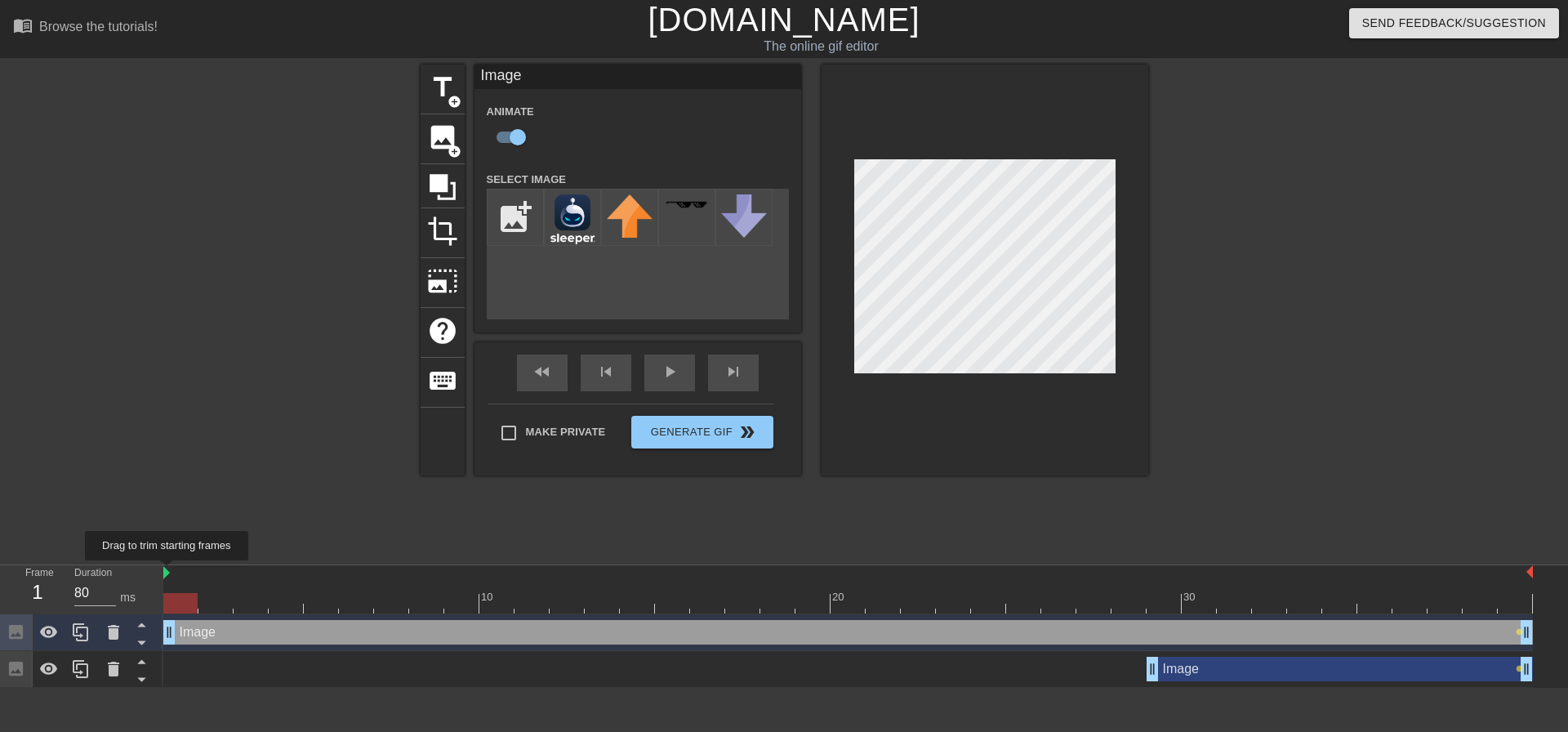
click at [168, 572] on img at bounding box center [166, 573] width 7 height 13
drag, startPoint x: 195, startPoint y: 601, endPoint x: 137, endPoint y: 600, distance: 58.0
click at [138, 600] on div "Frame 1 Duration 80 ms 10 20 30 Image drag_handle drag_handle lens Image drag_h…" at bounding box center [784, 626] width 1568 height 123
click at [143, 658] on icon at bounding box center [142, 662] width 21 height 21
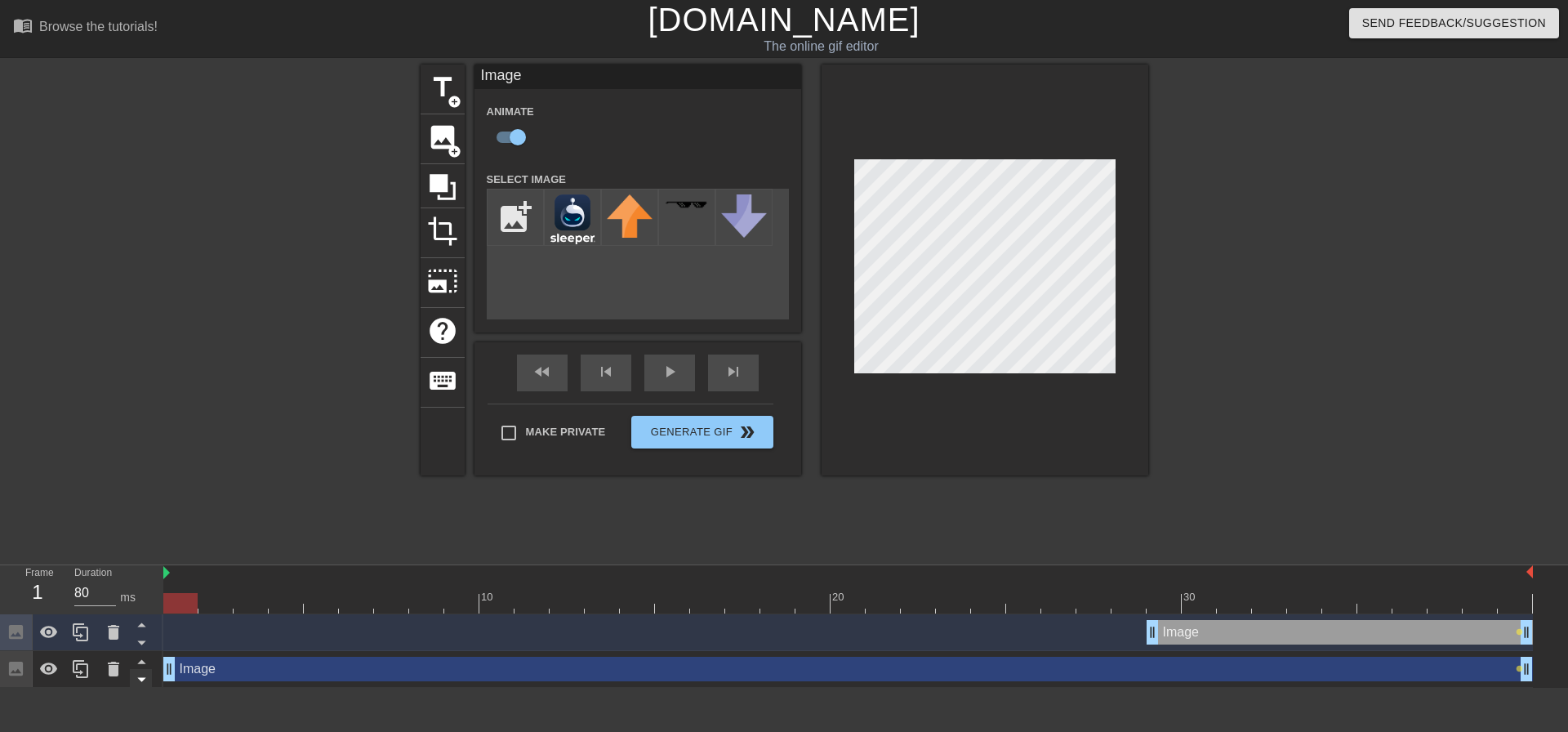
click at [143, 680] on icon at bounding box center [141, 680] width 8 height 4
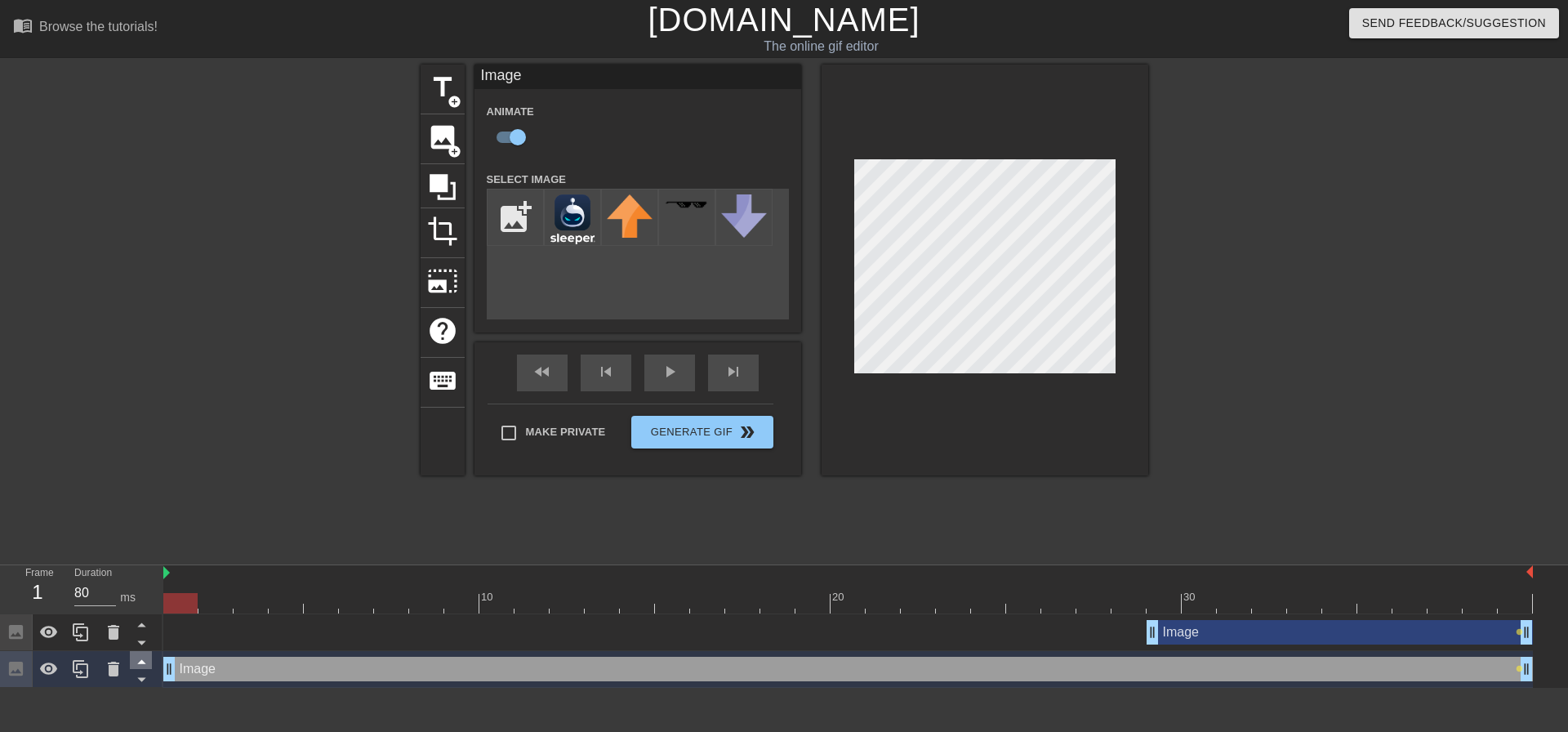
click at [142, 656] on icon at bounding box center [142, 662] width 21 height 21
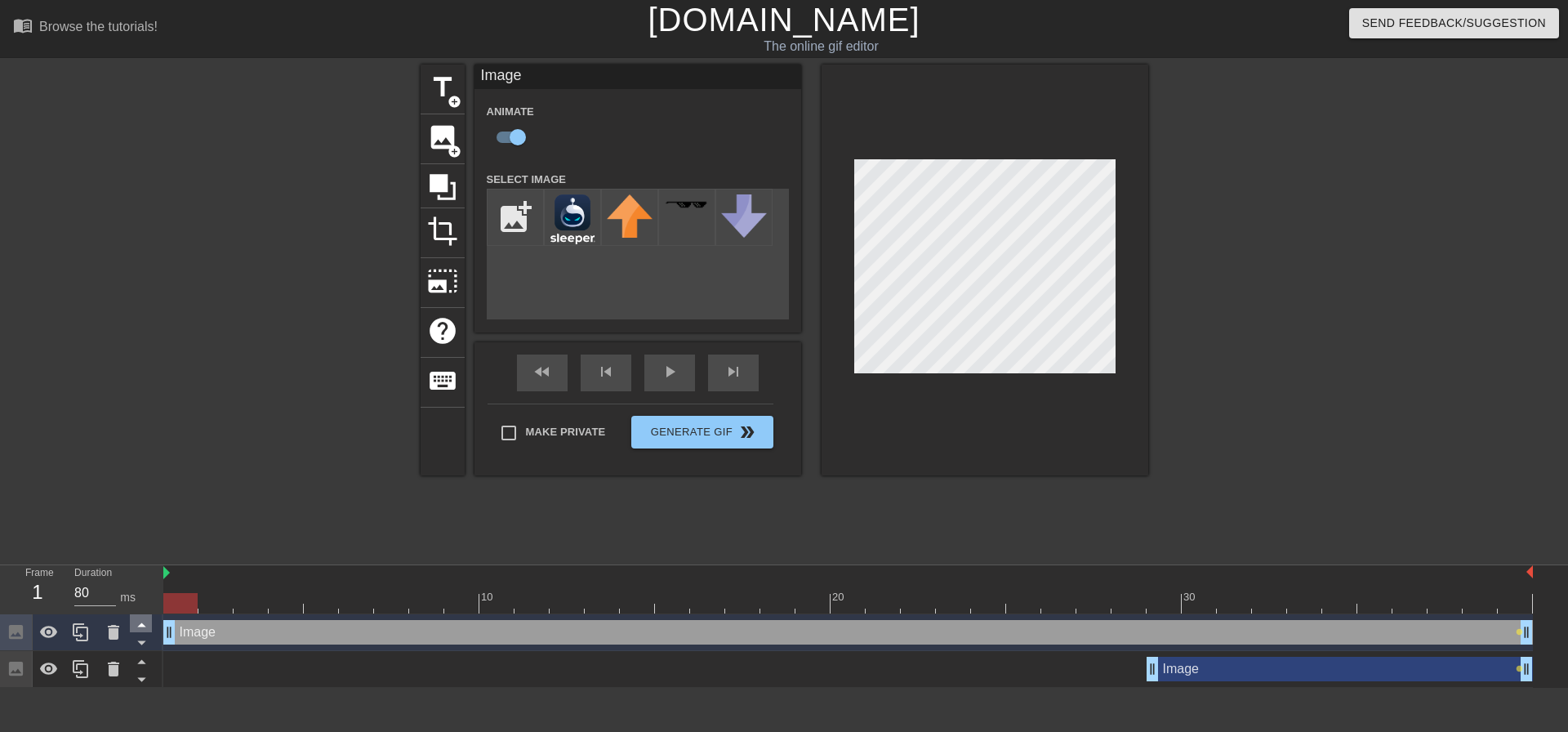
click at [142, 656] on icon at bounding box center [142, 662] width 21 height 21
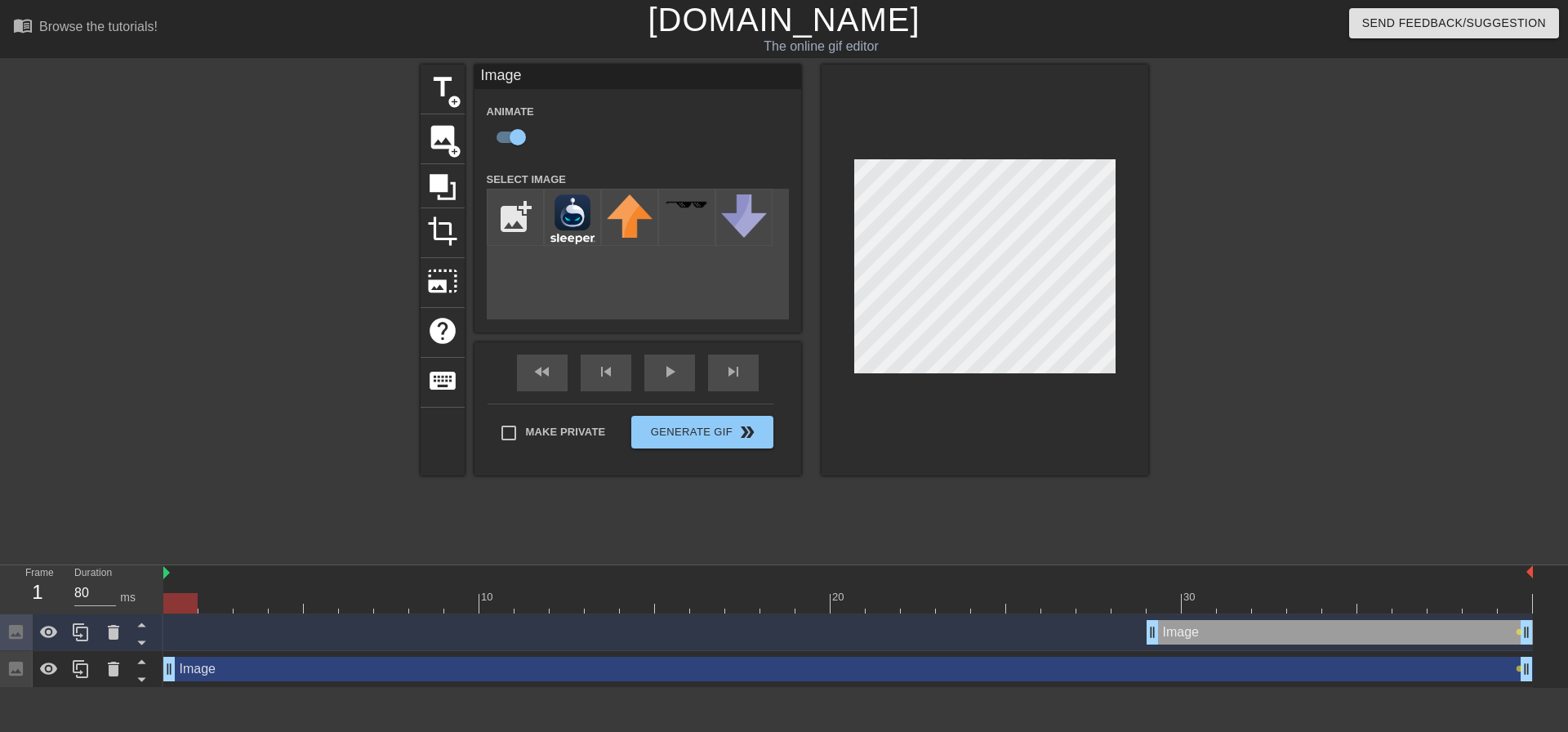
click at [182, 671] on div "Image drag_handle drag_handle" at bounding box center [848, 669] width 1370 height 24
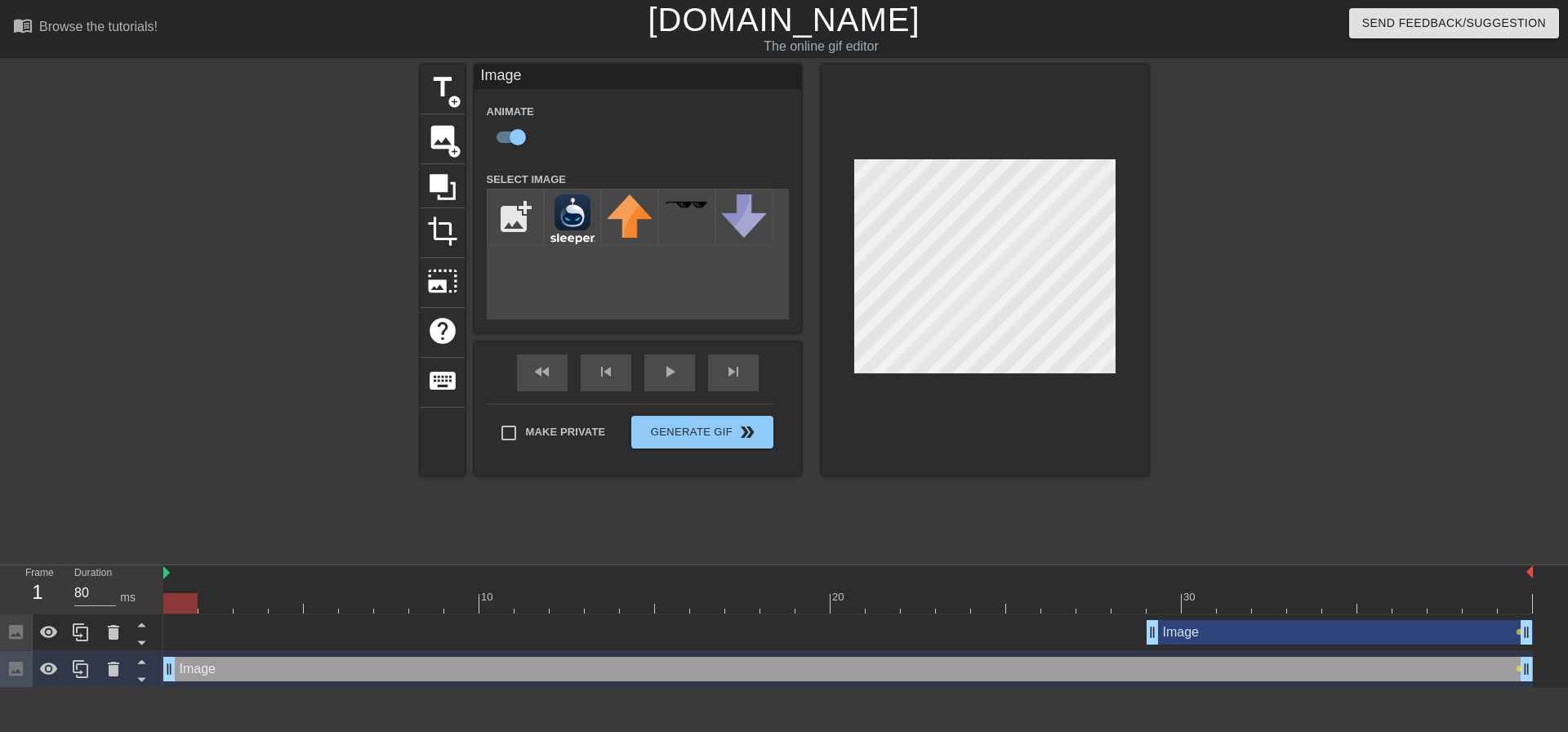
click at [217, 665] on div "Image drag_handle drag_handle" at bounding box center [848, 669] width 1370 height 24
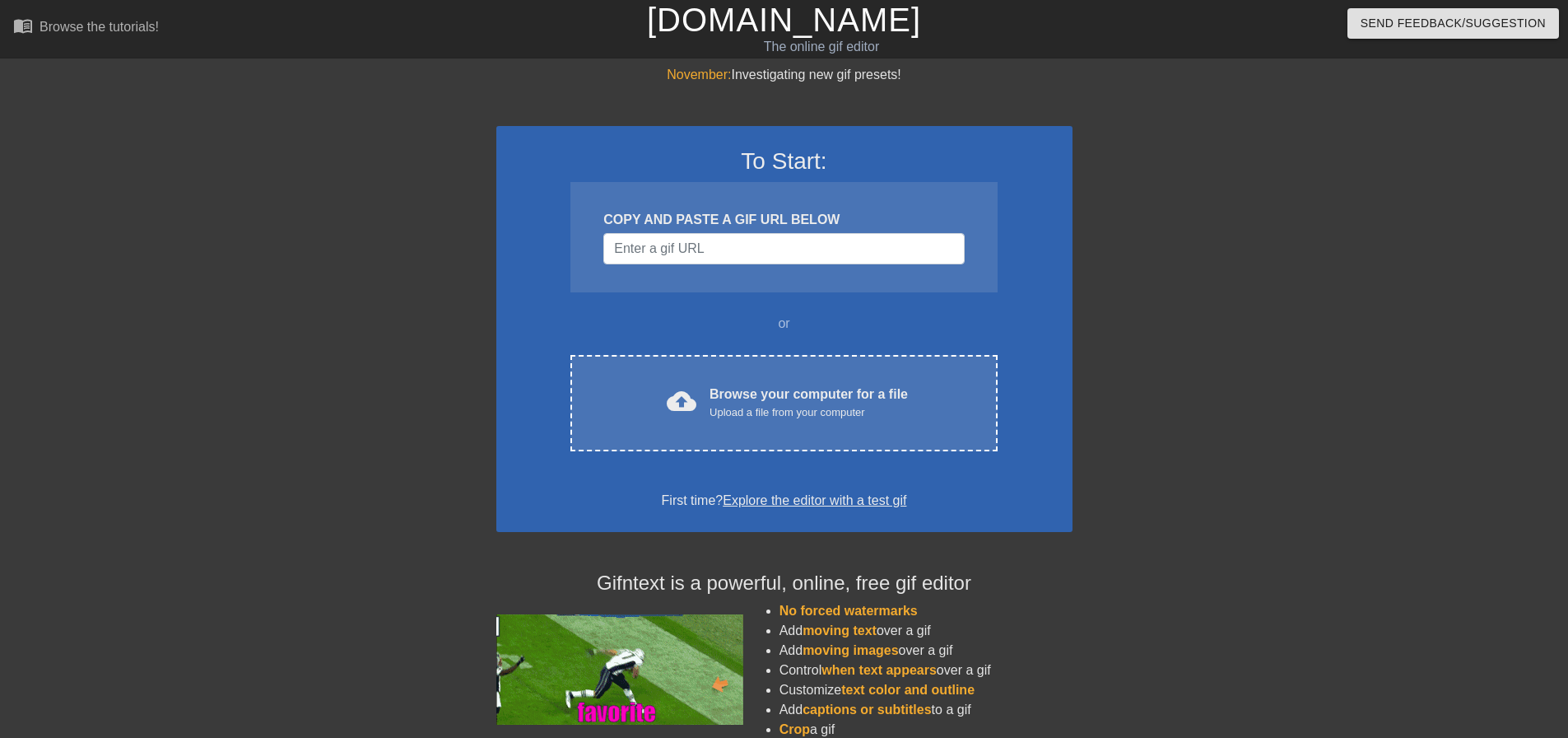
click at [99, 374] on div "November: Investigating new gif presets! To Start: COPY AND PASTE A GIF URL BEL…" at bounding box center [784, 468] width 1568 height 806
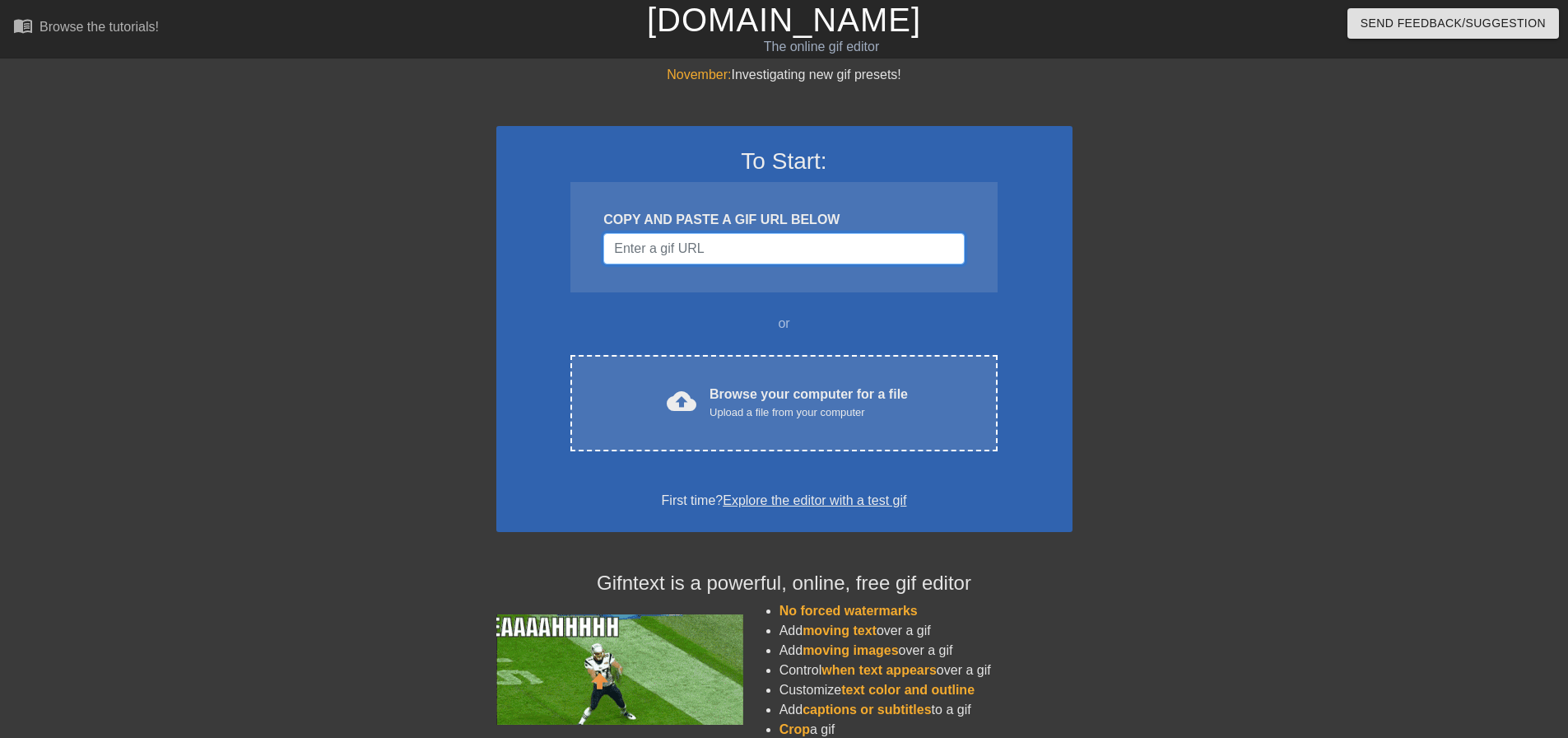
click at [750, 257] on input "Username" at bounding box center [784, 249] width 361 height 31
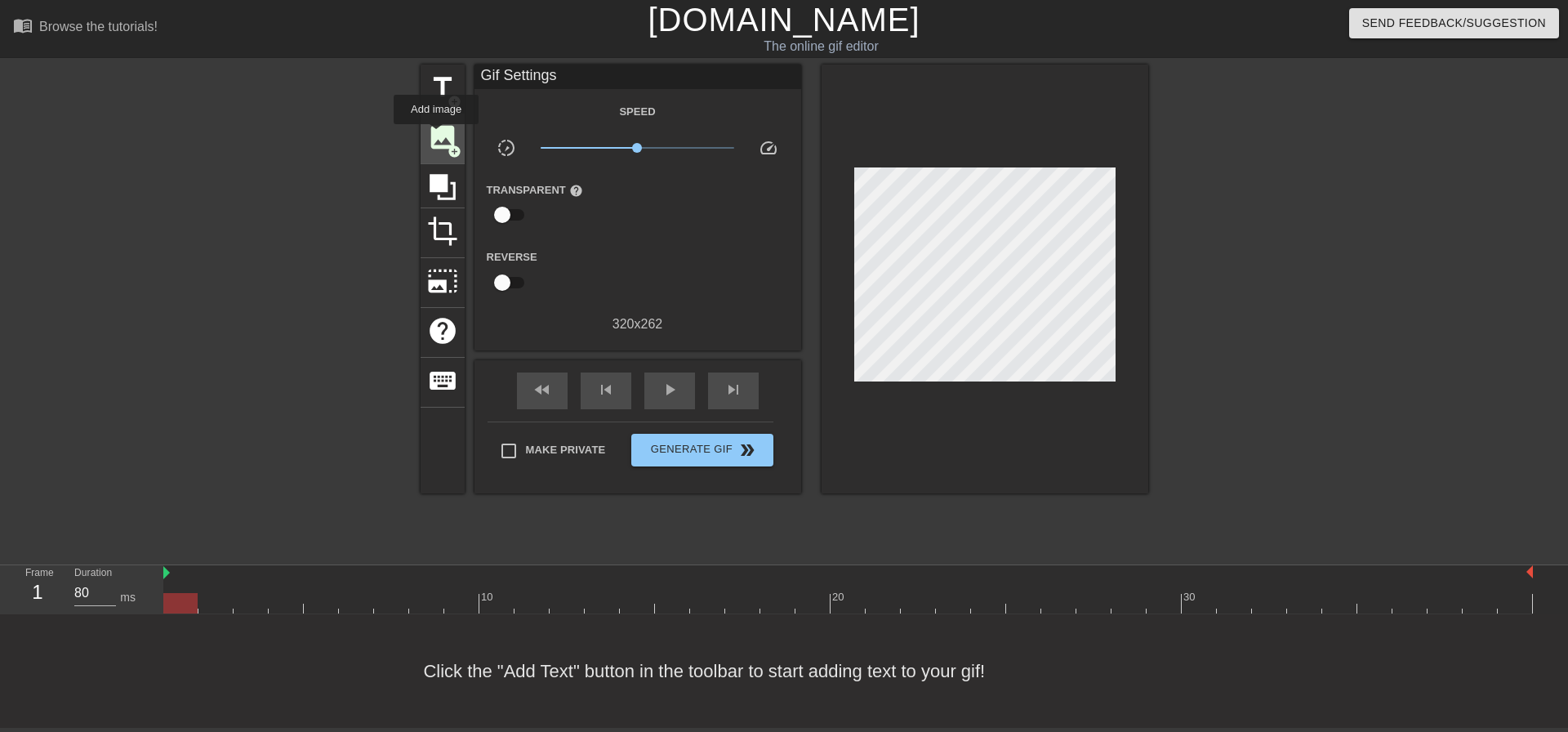
click at [436, 136] on span "image" at bounding box center [442, 137] width 31 height 31
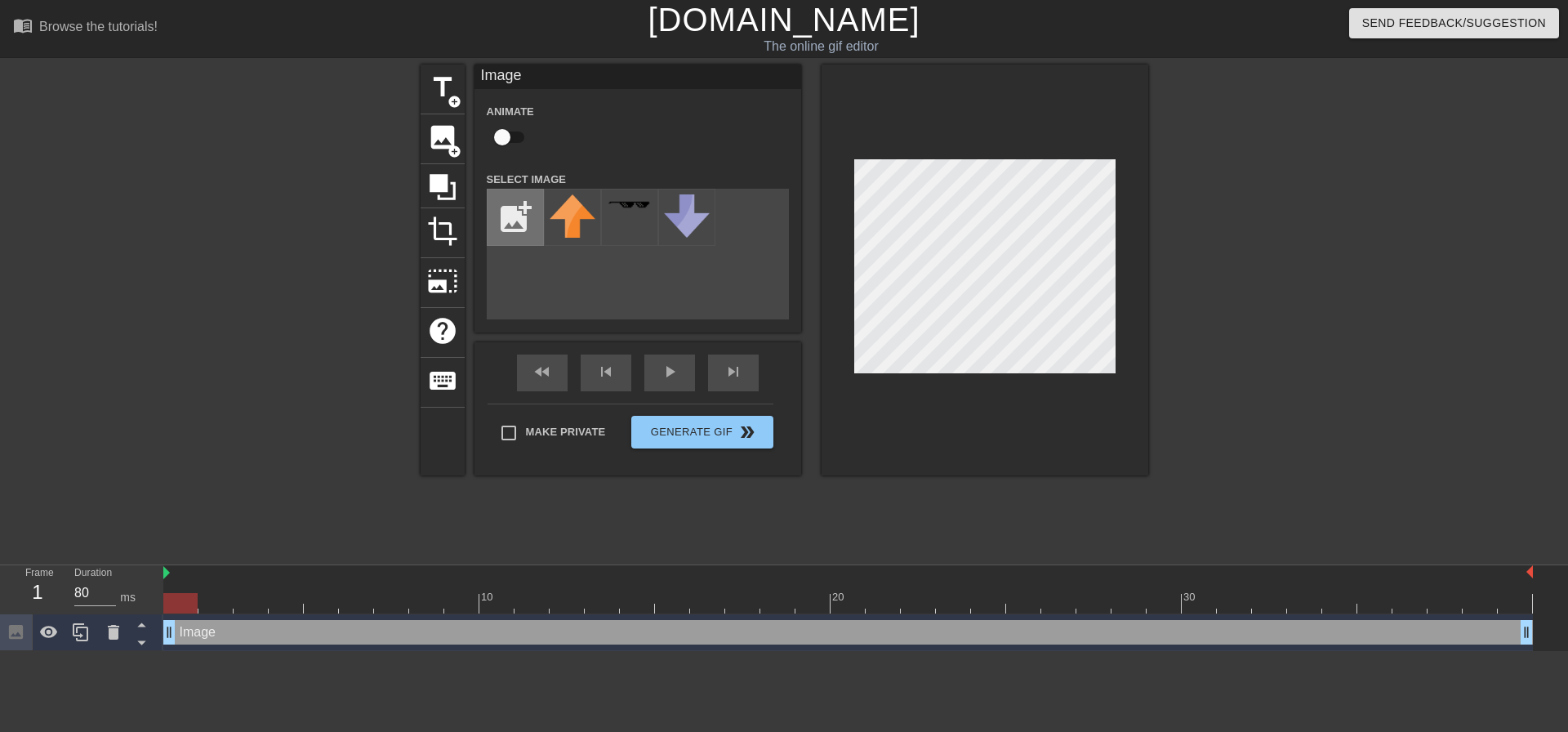
click at [513, 209] on input "file" at bounding box center [515, 217] width 55 height 55
type input "C:\fakepath\full-logo-vertical-dark.bf4bd155.png"
click at [585, 224] on img at bounding box center [573, 218] width 46 height 50
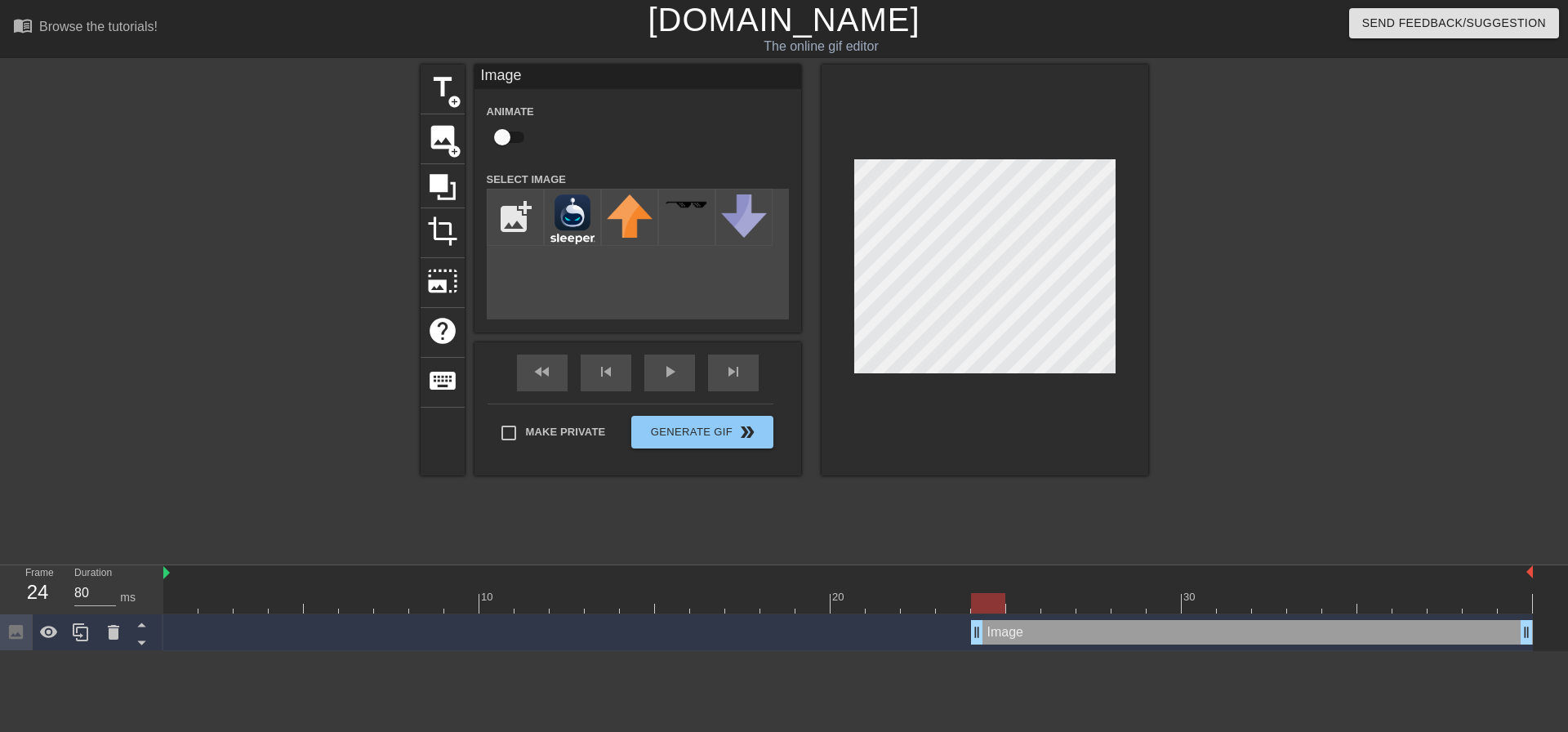
drag, startPoint x: 167, startPoint y: 629, endPoint x: 977, endPoint y: 608, distance: 810.3
click at [977, 608] on div "10 20 30 Image drag_handle drag_handle" at bounding box center [865, 608] width 1405 height 86
click at [715, 433] on button "Generate Gif double_arrow" at bounding box center [702, 432] width 142 height 33
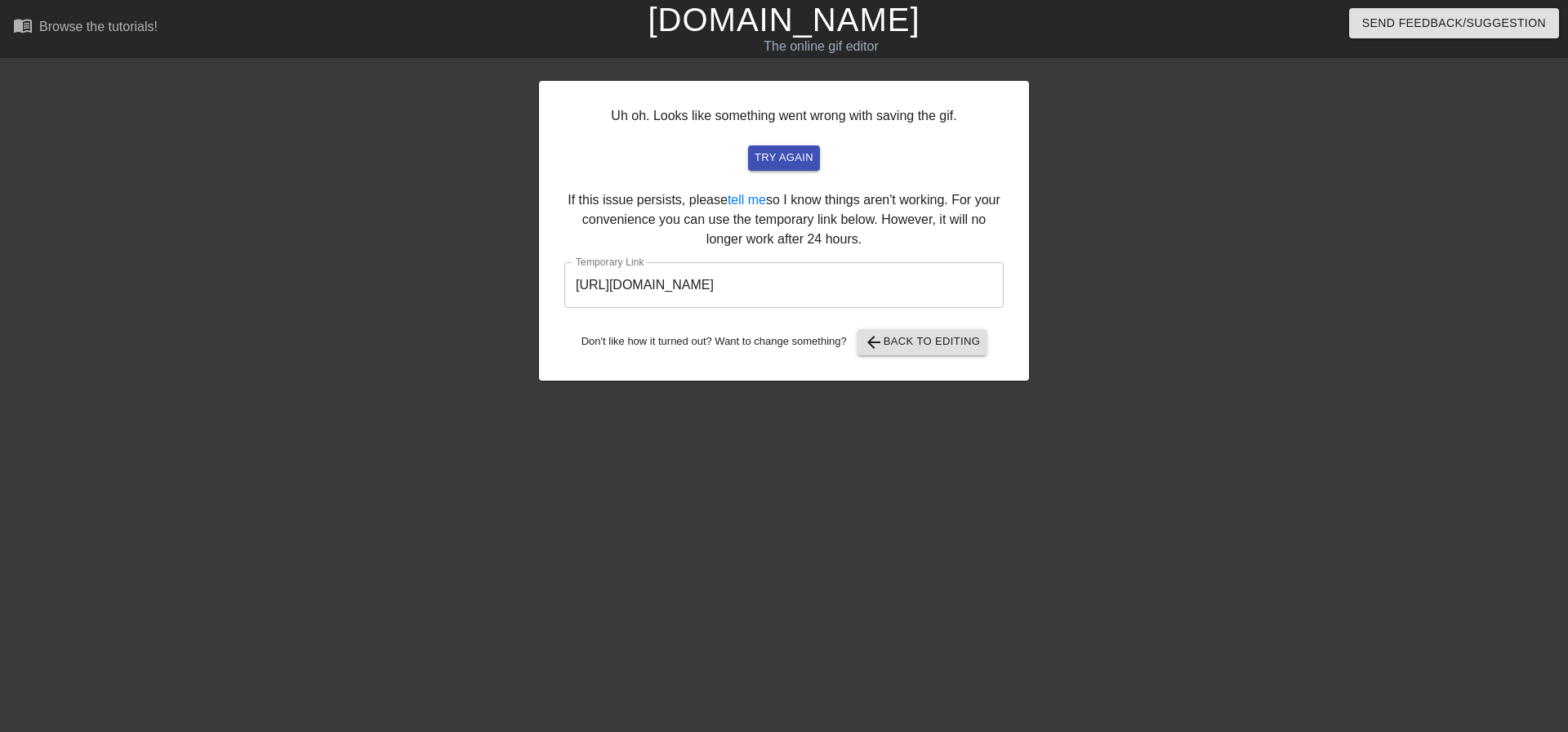
click at [915, 282] on input "[URL][DOMAIN_NAME]" at bounding box center [784, 285] width 440 height 46
